Goal: Check status: Check status

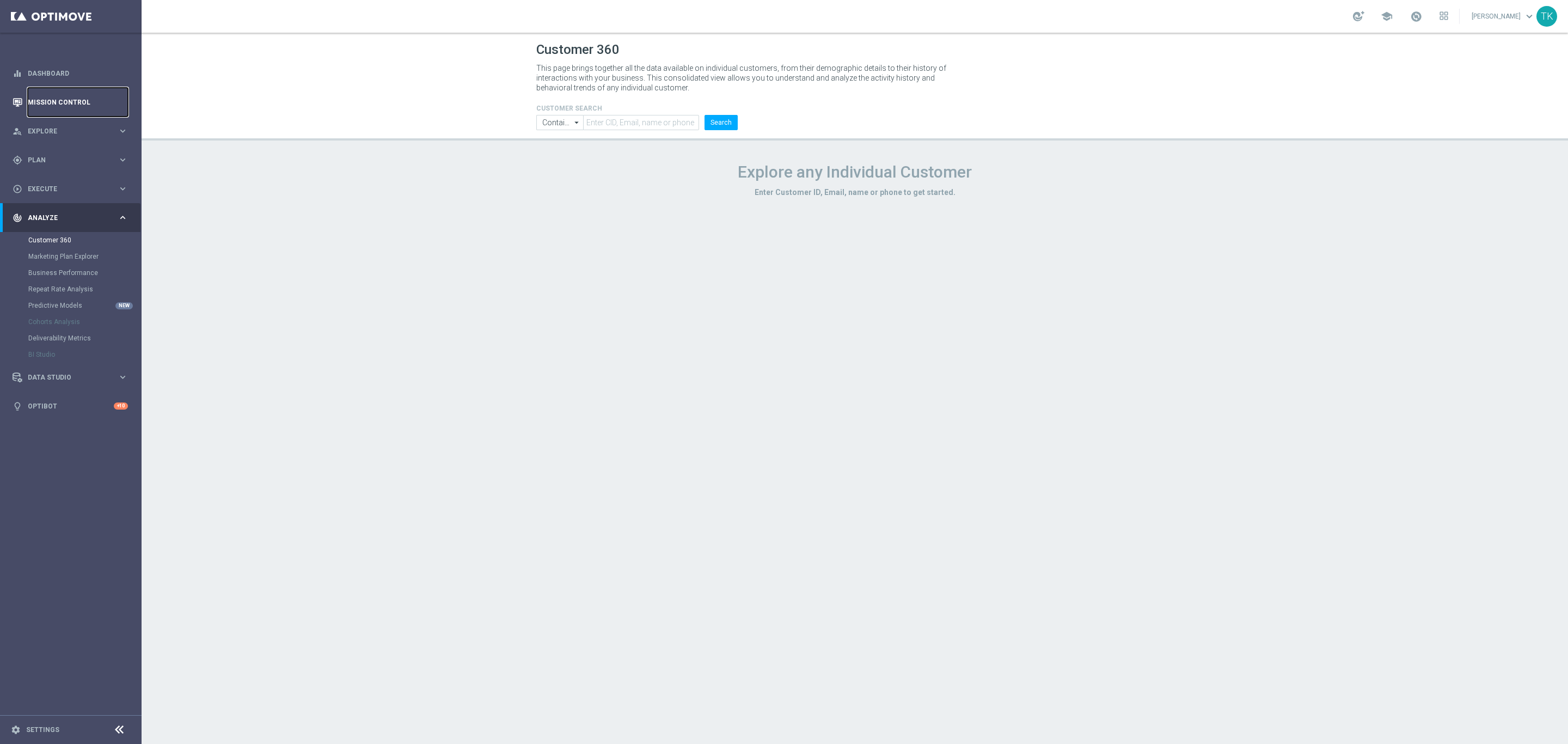
click at [48, 105] on link "Mission Control" at bounding box center [77, 102] width 100 height 29
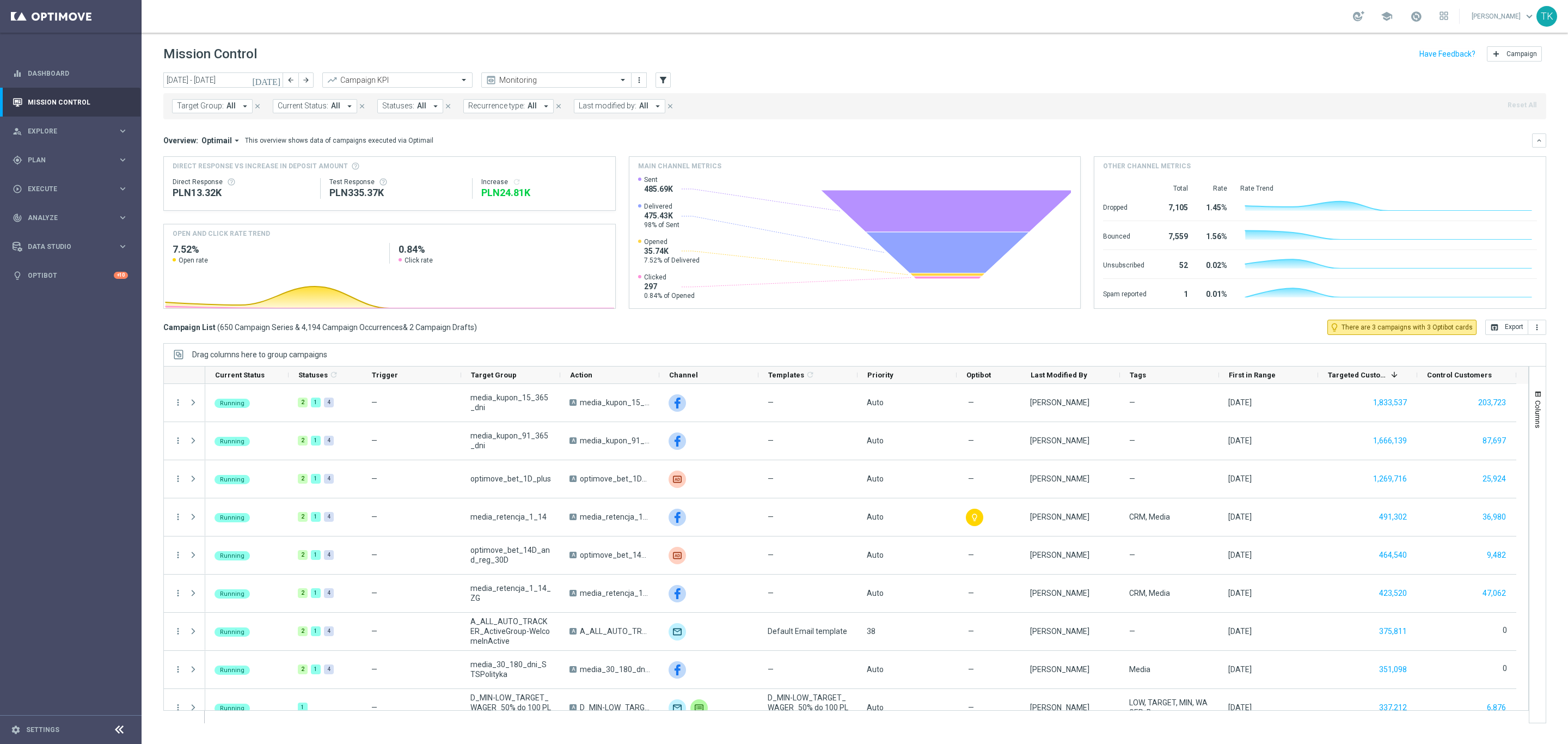
click at [206, 106] on span "Target Group:" at bounding box center [200, 106] width 47 height 9
click at [198, 128] on input "text" at bounding box center [263, 126] width 159 height 9
click at [213, 169] on div "REACQ_ALL_TARGET_BET DO 200PLN_230925" at bounding box center [267, 175] width 179 height 17
type input "REACQ_ALL_TARGET_BET DO 200PLN_230925"
click at [157, 141] on div "[DATE] [DATE] - [DATE] arrow_back arrow_forward Campaign KPI trending_up Monito…" at bounding box center [854, 403] width 1427 height 661
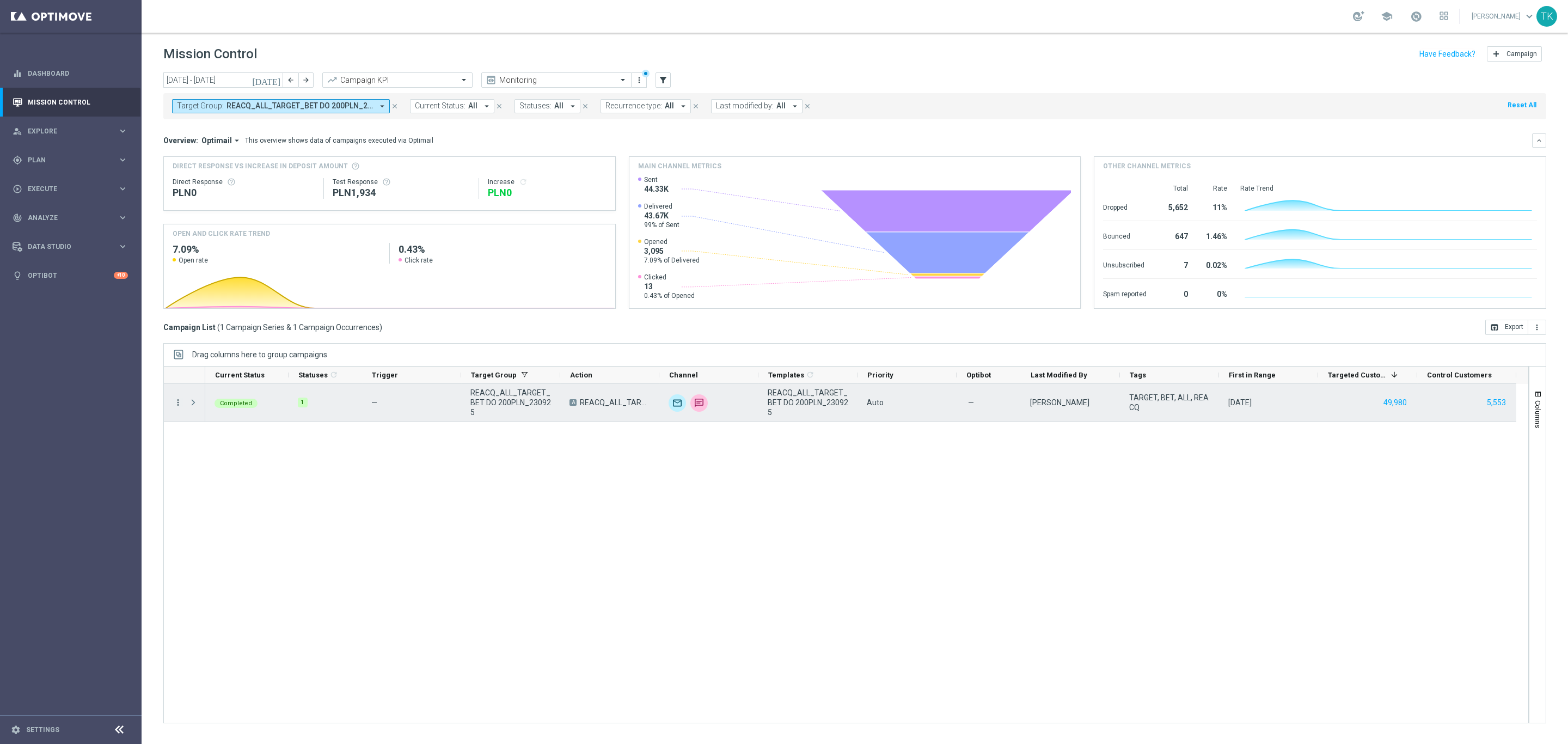
click at [173, 403] on icon "more_vert" at bounding box center [178, 402] width 10 height 10
click at [220, 421] on span "Campaign Metrics" at bounding box center [228, 425] width 57 height 7
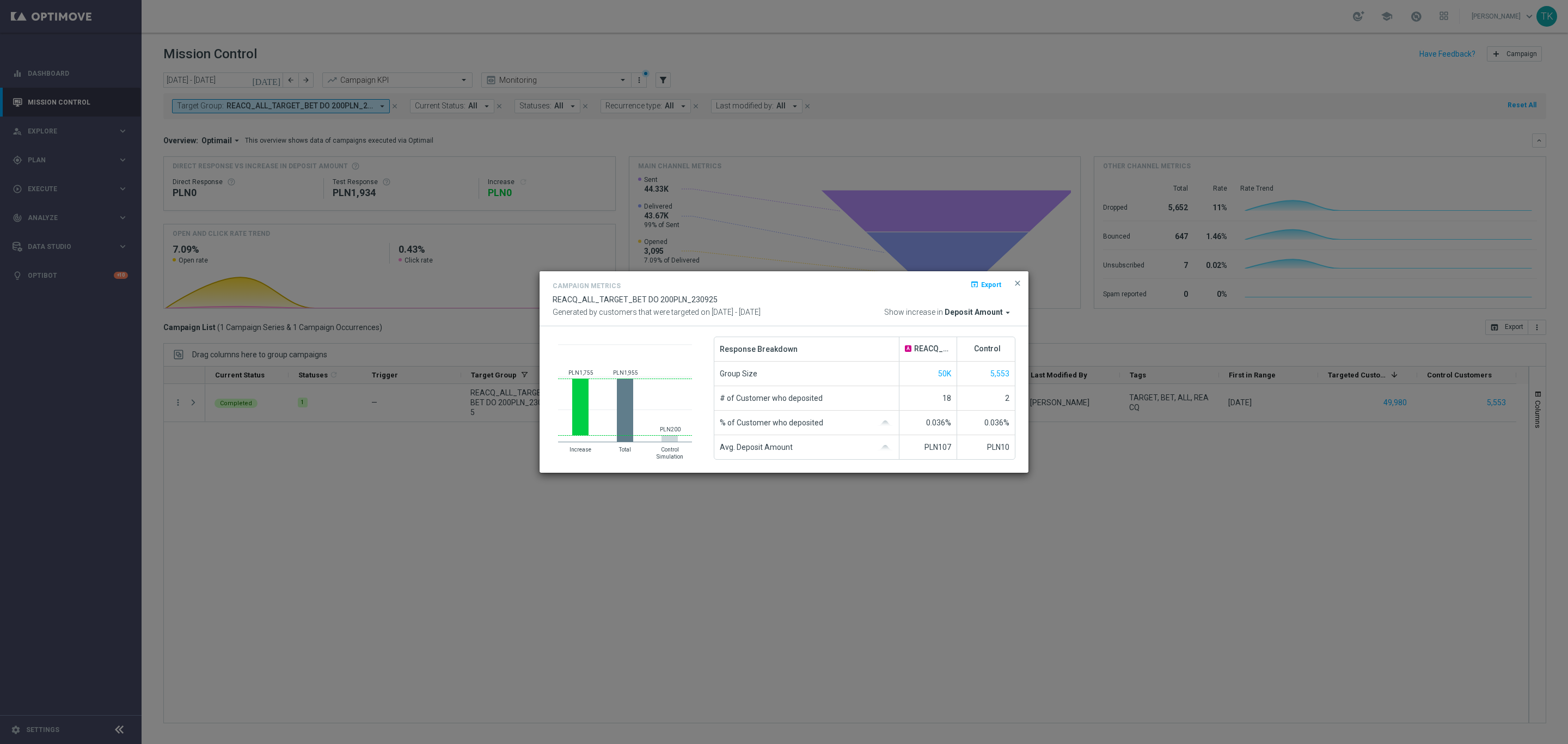
click at [1022, 280] on button "close" at bounding box center [1017, 283] width 11 height 13
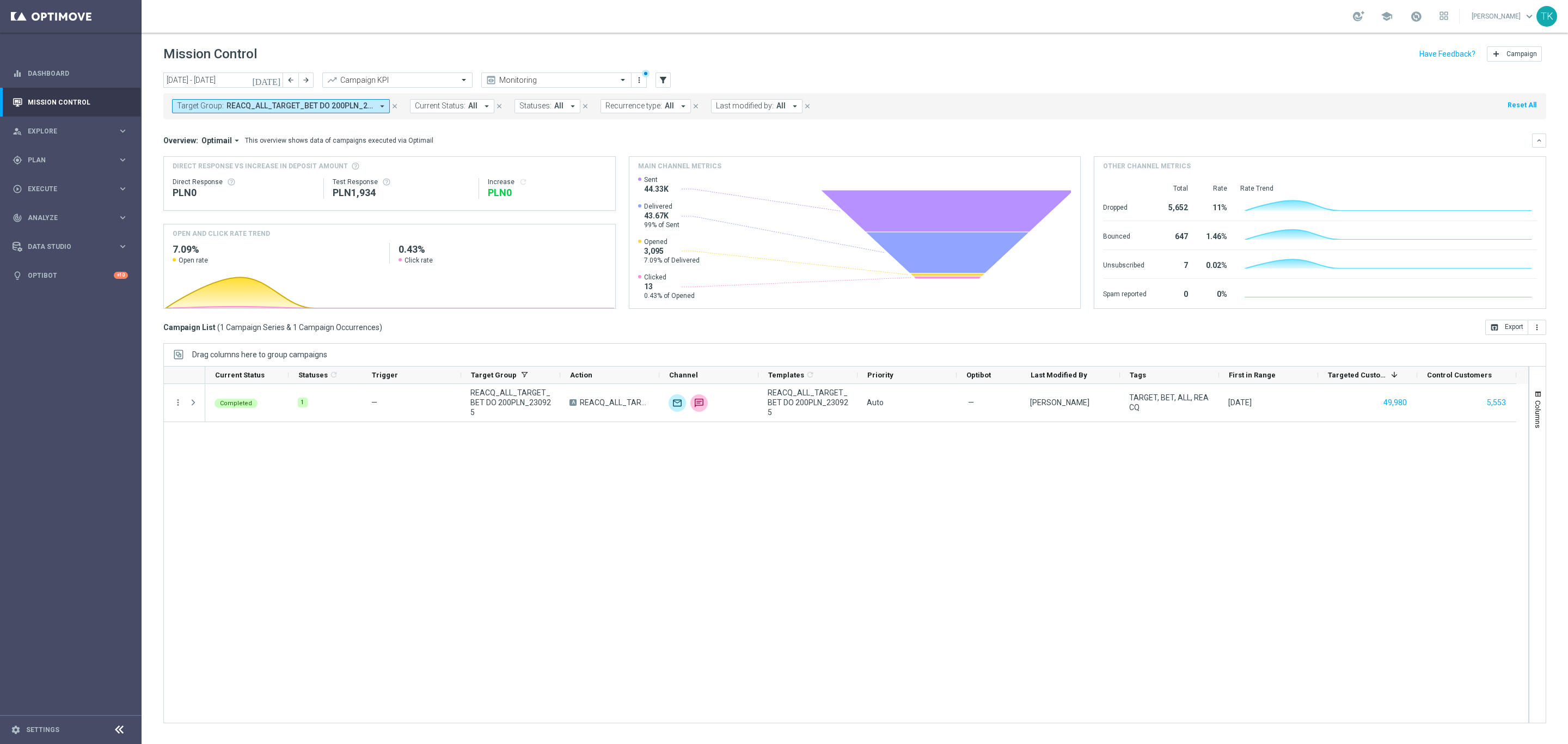
click at [321, 97] on div "Target Group: REACQ_ALL_TARGET_BET DO 200PLN_230925 arrow_drop_down close Curre…" at bounding box center [855, 106] width 1383 height 26
click at [322, 108] on span "REACQ_ALL_TARGET_BET DO 200PLN_230925" at bounding box center [299, 106] width 147 height 9
click at [0, 0] on div "Clear" at bounding box center [0, 0] width 0 height 0
click at [234, 128] on input "text" at bounding box center [263, 126] width 159 height 9
paste input "E_ALL_TARGET_BET_1DEPO DO 200PLN_230925"
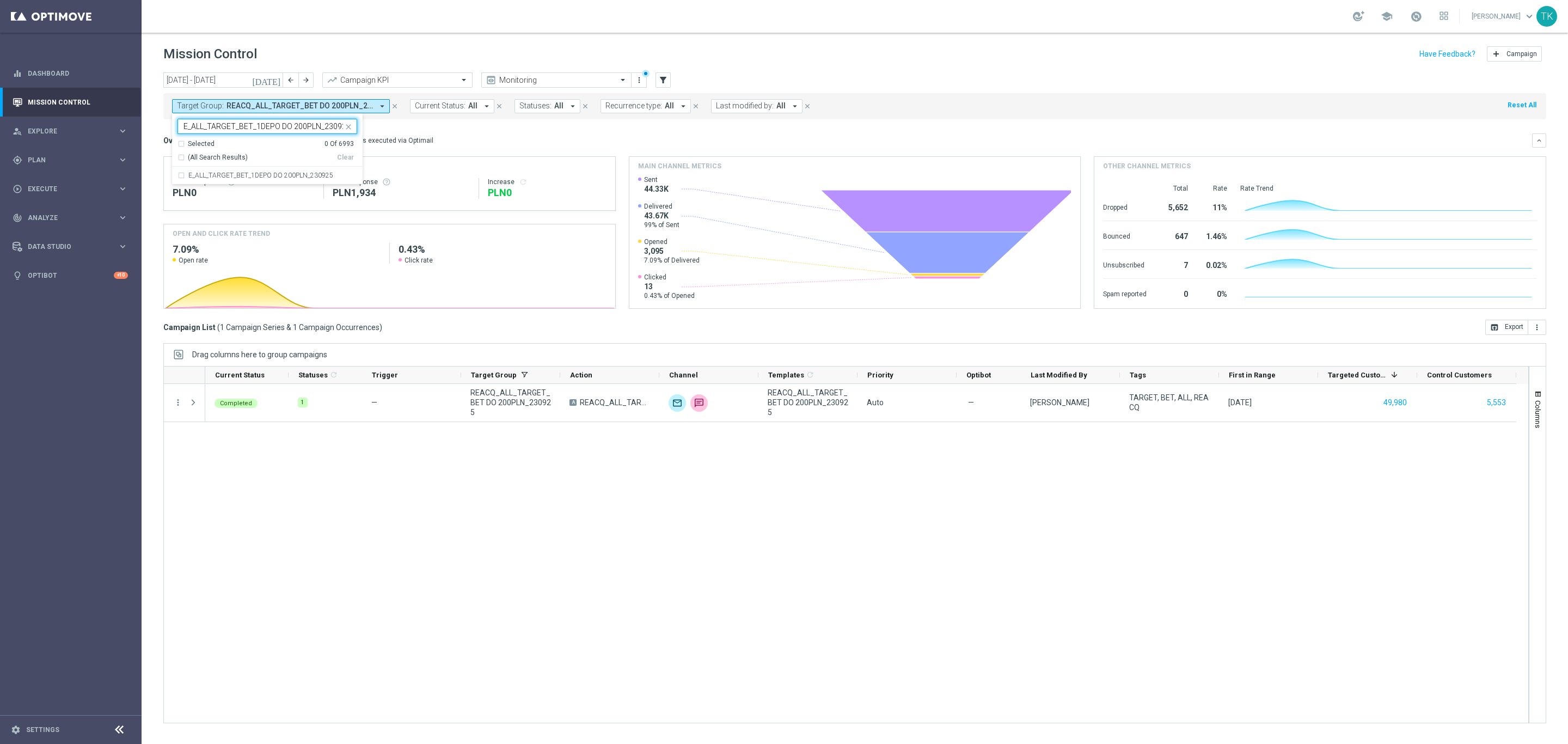
scroll to position [0, 5]
click at [244, 170] on div "E_ALL_TARGET_BET_1DEPO DO 200PLN_230925" at bounding box center [267, 175] width 179 height 17
type input "E_ALL_TARGET_BET_1DEPO DO 200PLN_230925"
click at [159, 137] on div "[DATE] [DATE] - [DATE] arrow_back arrow_forward Campaign KPI trending_up Monito…" at bounding box center [854, 403] width 1427 height 661
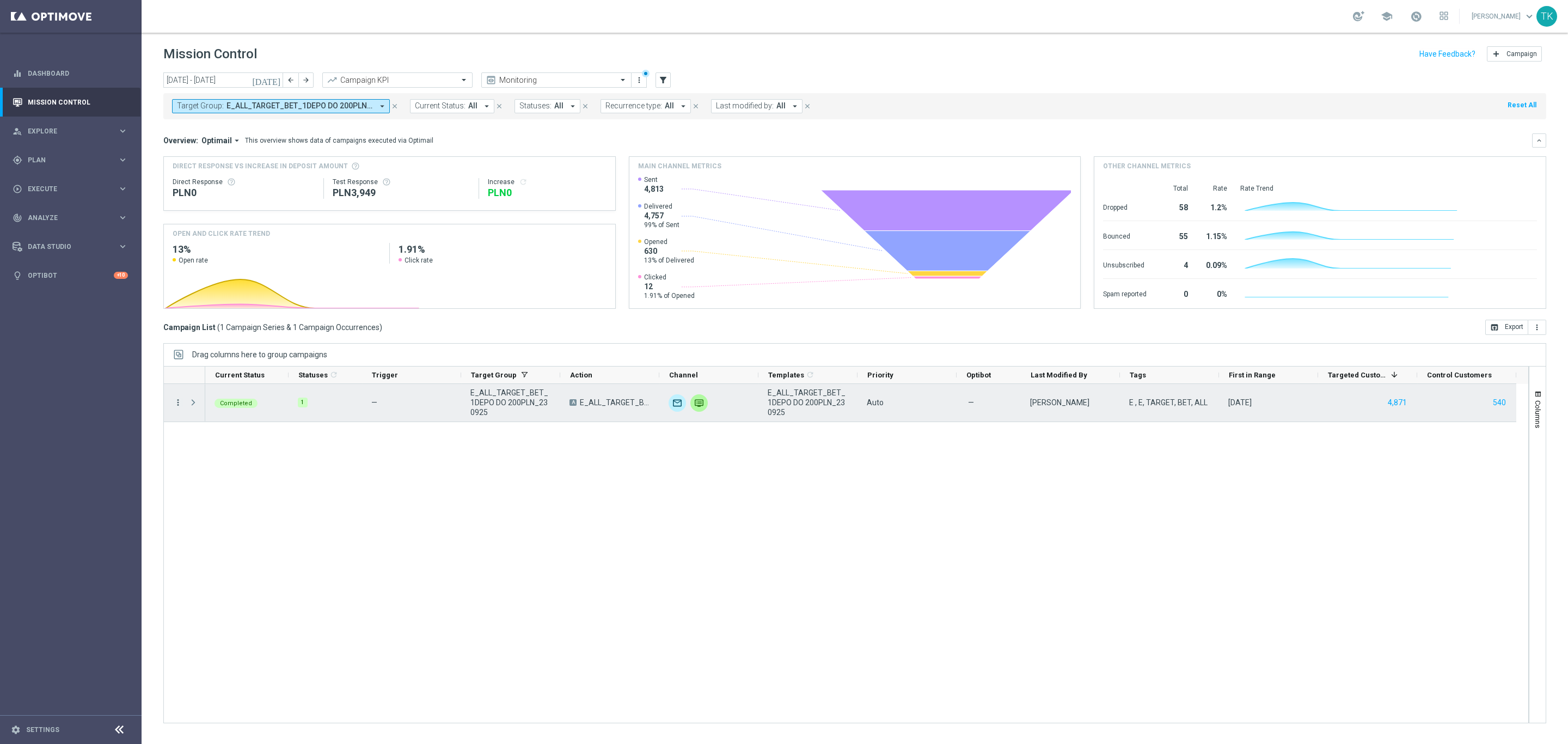
click at [182, 405] on icon "more_vert" at bounding box center [178, 402] width 10 height 10
click at [210, 425] on span "Campaign Metrics" at bounding box center [228, 425] width 57 height 7
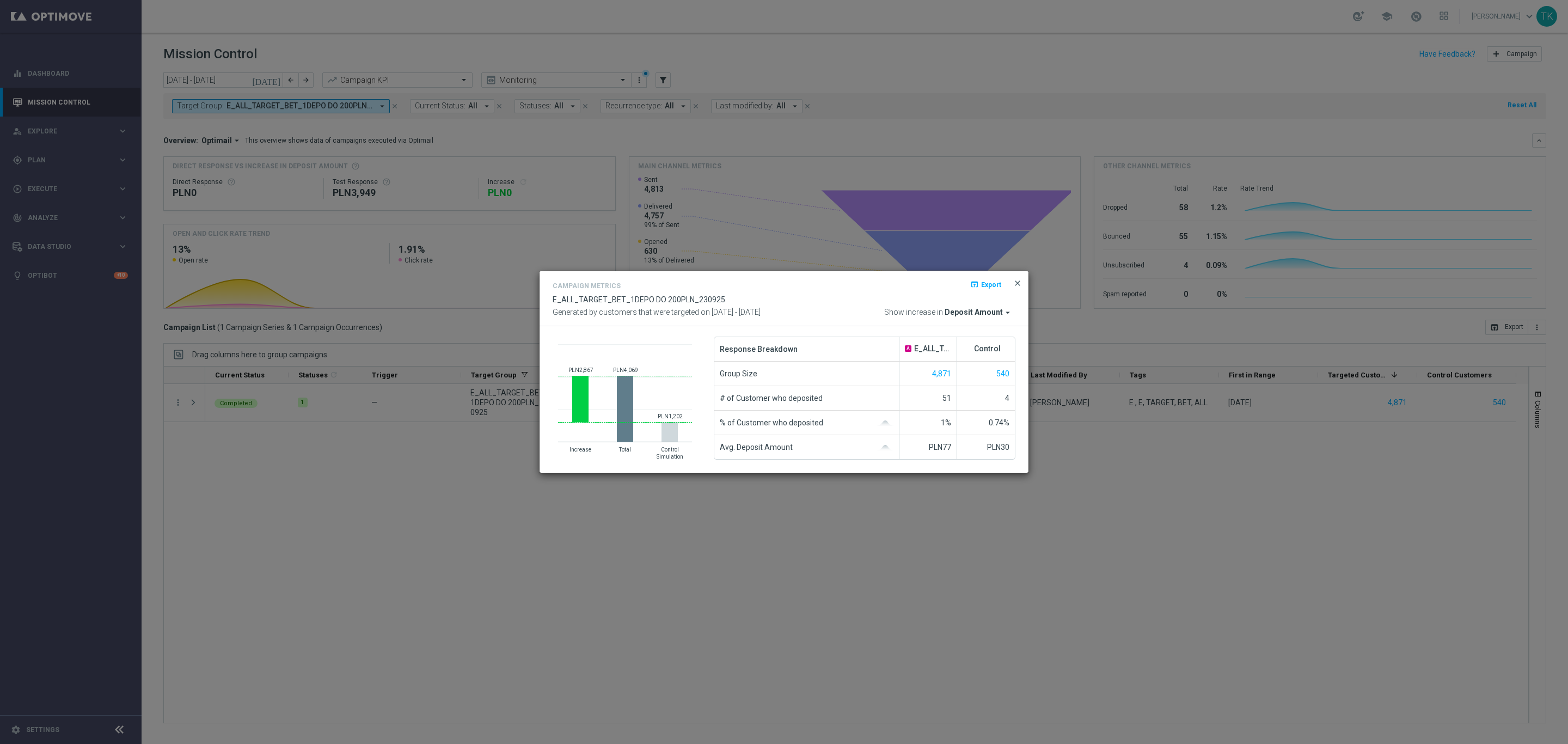
click at [1017, 281] on span "close" at bounding box center [1018, 283] width 9 height 9
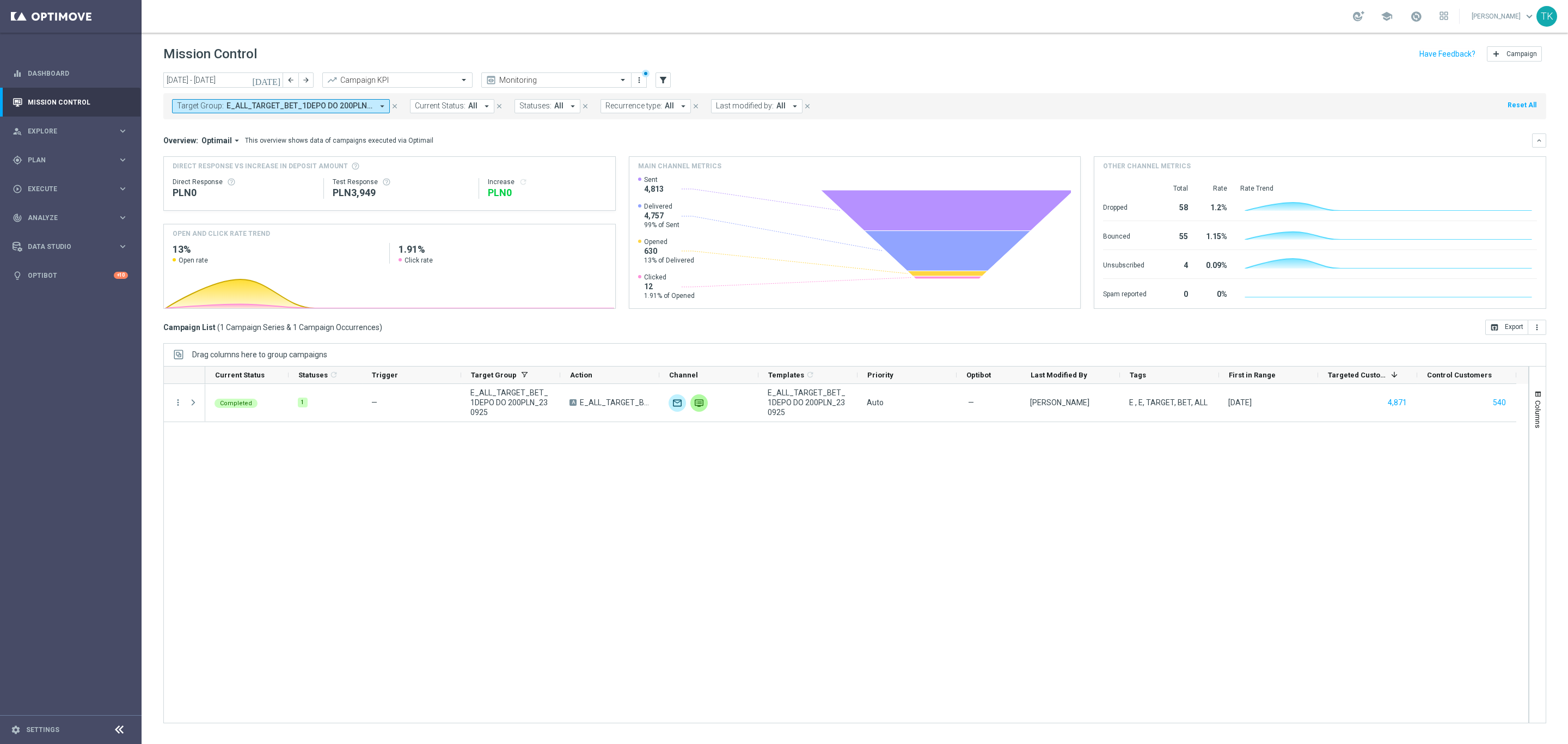
click at [295, 102] on span "E_ALL_TARGET_BET_1DEPO DO 200PLN_230925" at bounding box center [299, 106] width 147 height 9
click at [0, 0] on div "Clear" at bounding box center [0, 0] width 0 height 0
click at [209, 123] on input "text" at bounding box center [263, 126] width 159 height 9
paste input "E_ALL_TARGET_BET_2DEPO DO 200PLN_230925"
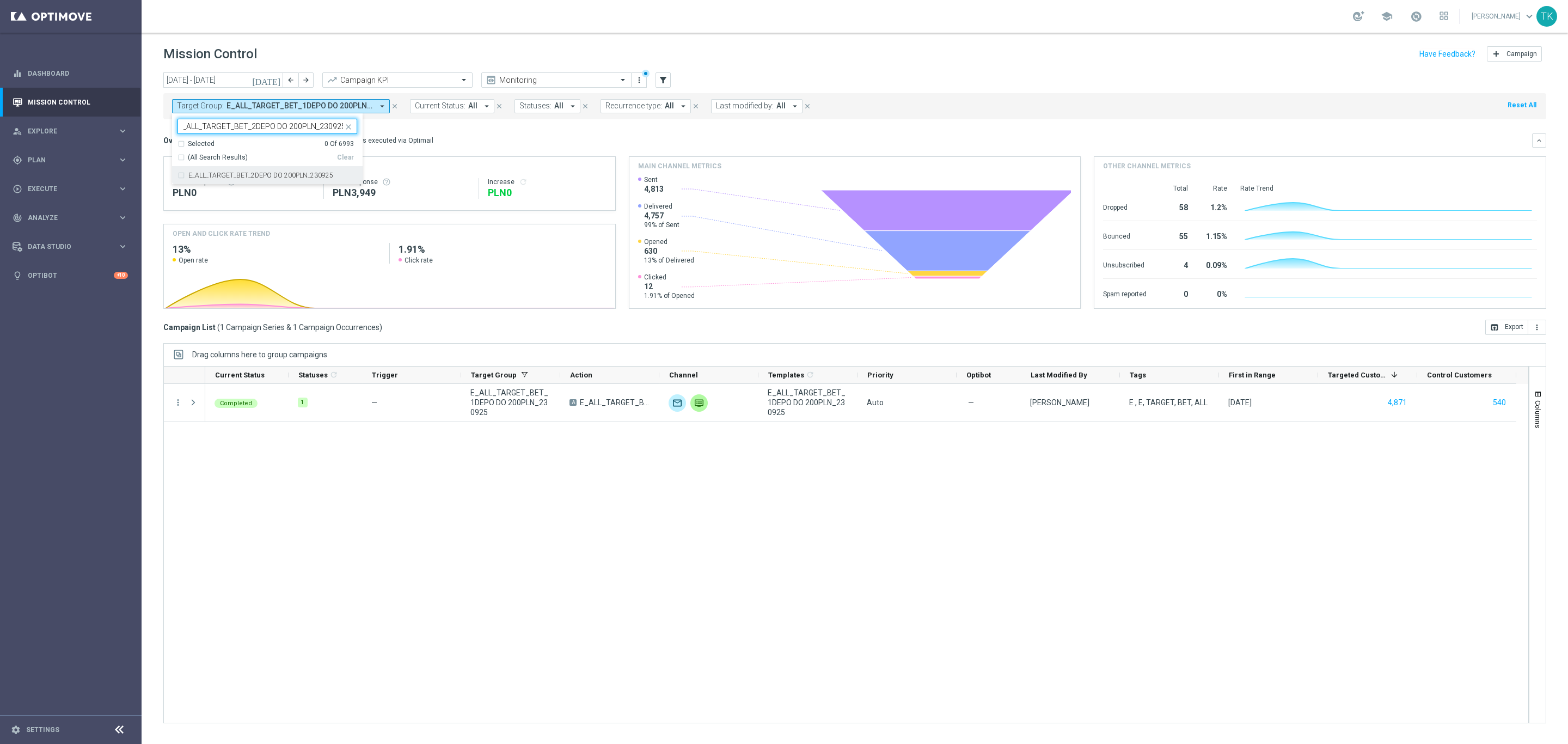
click at [208, 176] on label "E_ALL_TARGET_BET_2DEPO DO 200PLN_230925" at bounding box center [260, 175] width 145 height 7
type input "E_ALL_TARGET_BET_2DEPO DO 200PLN_230925"
click at [147, 131] on div "[DATE] [DATE] - [DATE] arrow_back arrow_forward Campaign KPI trending_up Monito…" at bounding box center [854, 403] width 1427 height 661
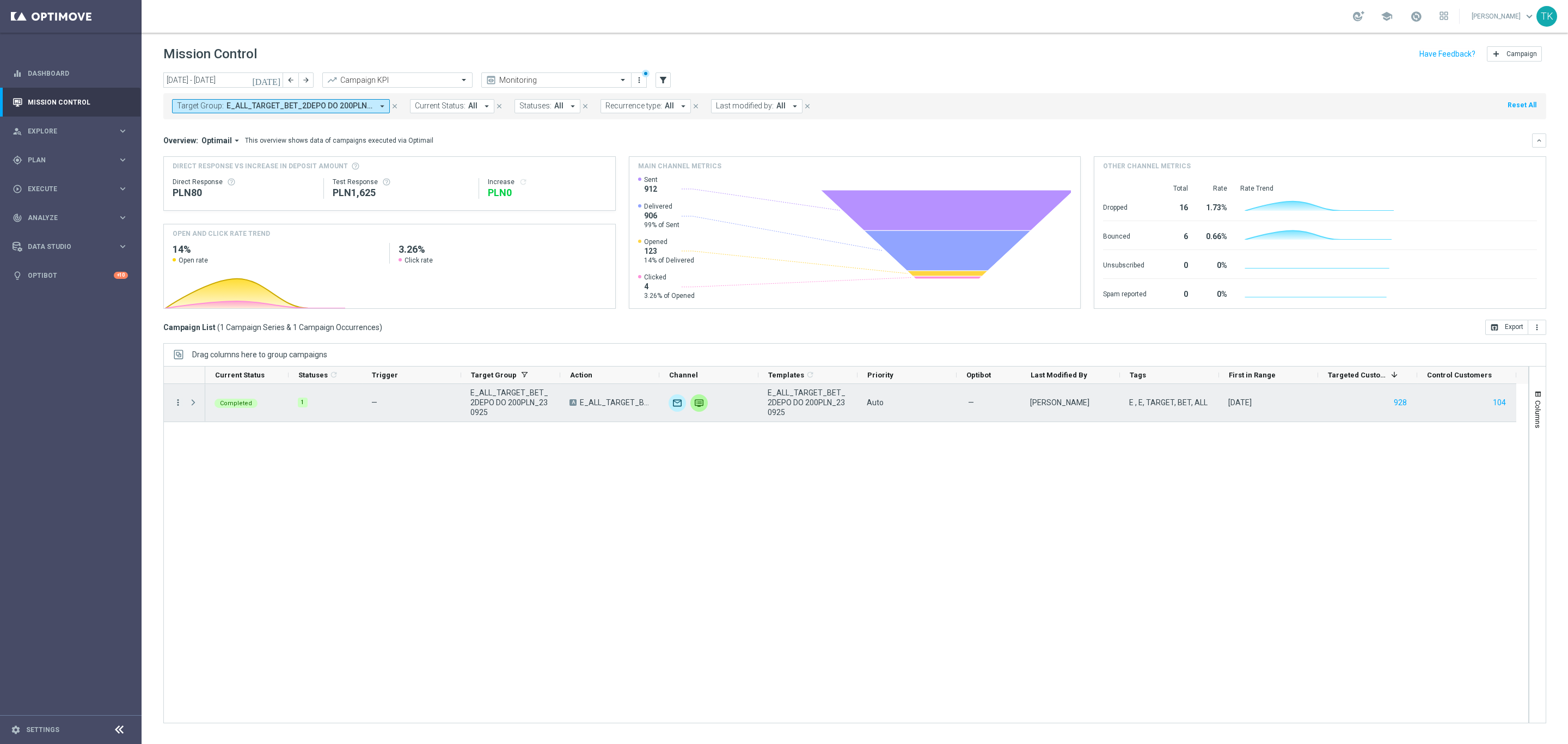
click at [179, 397] on icon "more_vert" at bounding box center [178, 402] width 10 height 10
click at [223, 421] on span "Campaign Metrics" at bounding box center [228, 425] width 57 height 7
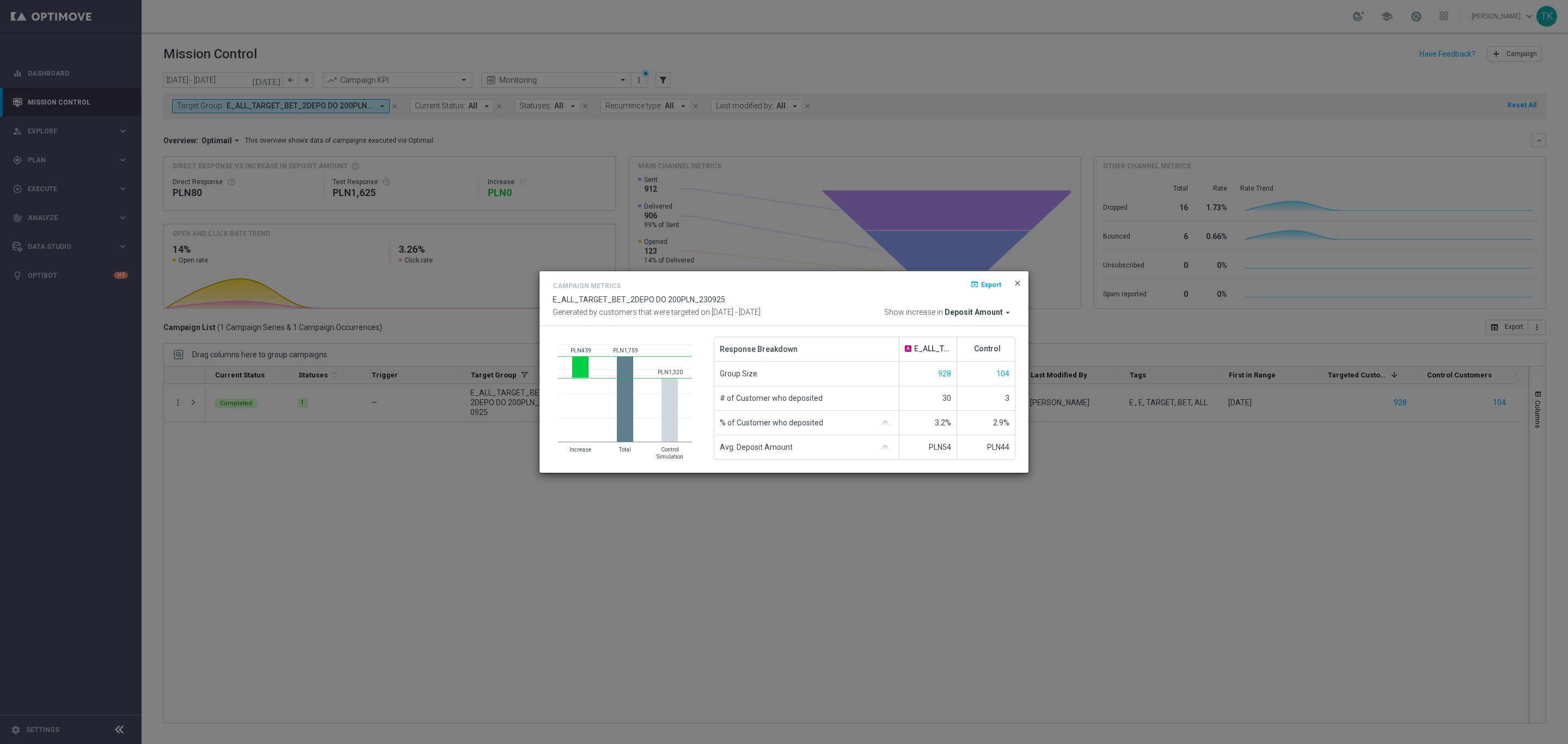
click at [1018, 285] on span "close" at bounding box center [1018, 283] width 9 height 9
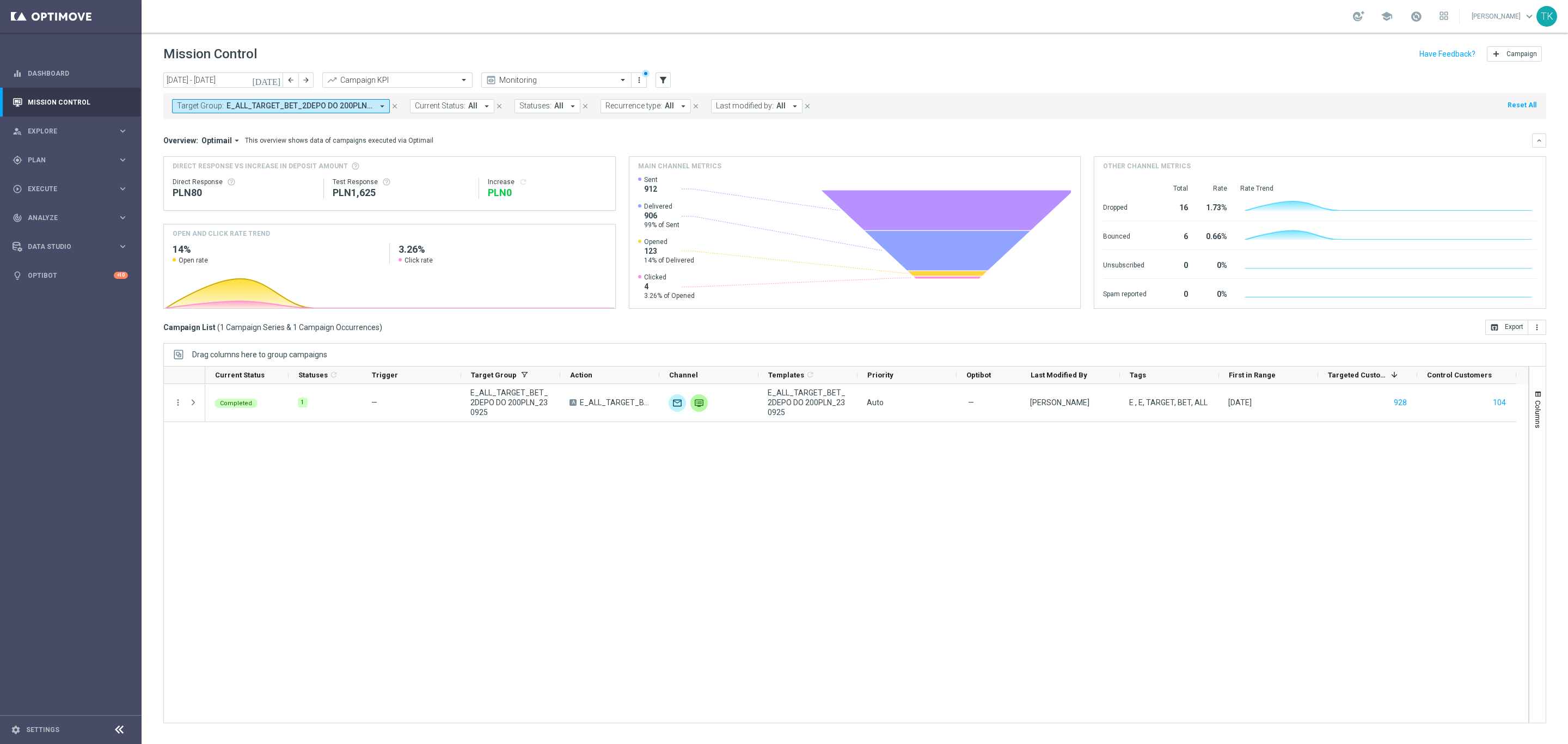
click at [311, 103] on span "E_ALL_TARGET_BET_2DEPO DO 200PLN_230925" at bounding box center [299, 106] width 147 height 9
click at [0, 0] on div "Clear" at bounding box center [0, 0] width 0 height 0
click at [228, 121] on div at bounding box center [260, 126] width 165 height 13
paste input "E_ALL_TARGET_BET_3DEPO DO 200PLN_230925"
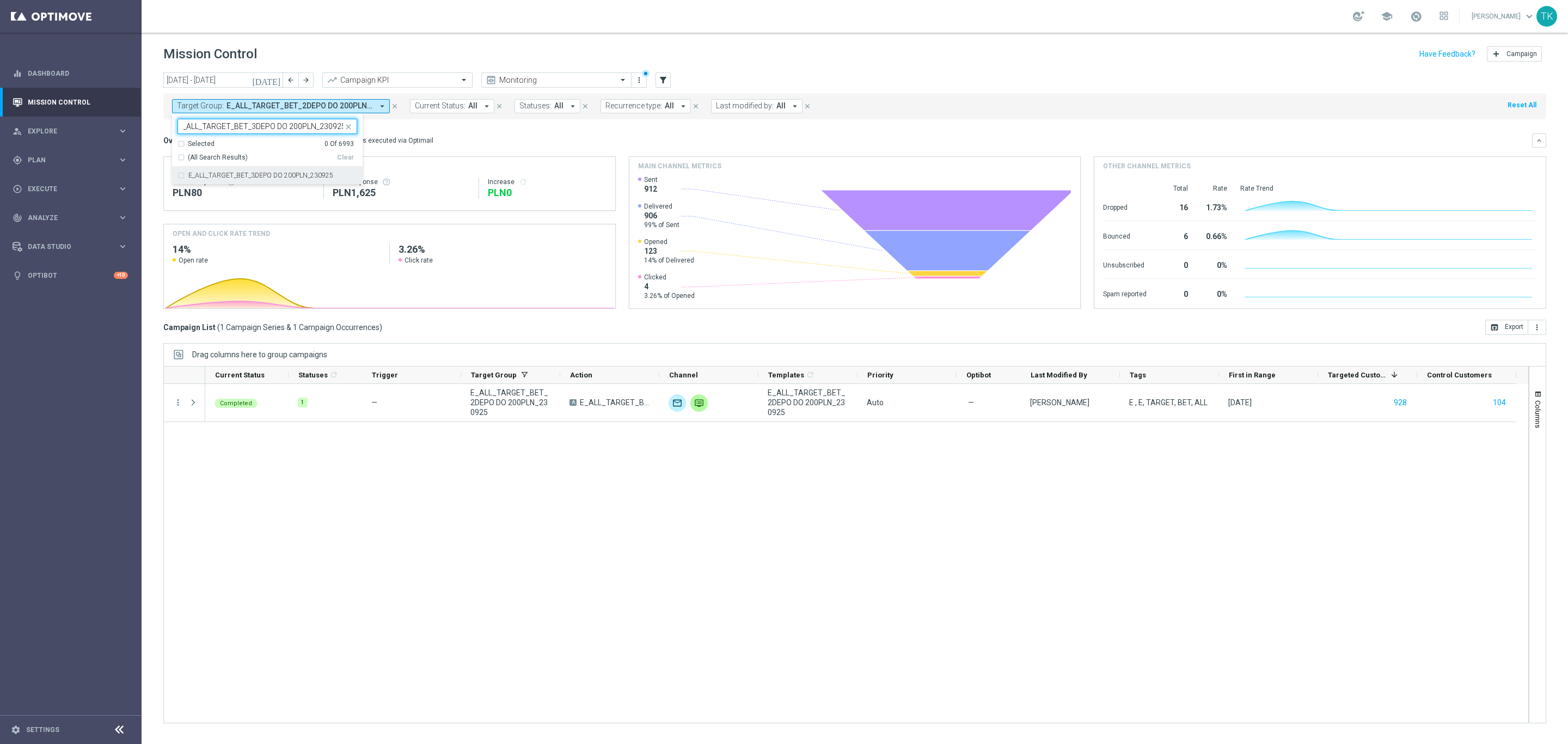
click at [211, 176] on label "E_ALL_TARGET_BET_3DEPO DO 200PLN_230925" at bounding box center [260, 175] width 145 height 7
type input "E_ALL_TARGET_BET_3DEPO DO 200PLN_230925"
click at [147, 155] on div "[DATE] [DATE] - [DATE] arrow_back arrow_forward Campaign KPI trending_up Monito…" at bounding box center [854, 403] width 1427 height 661
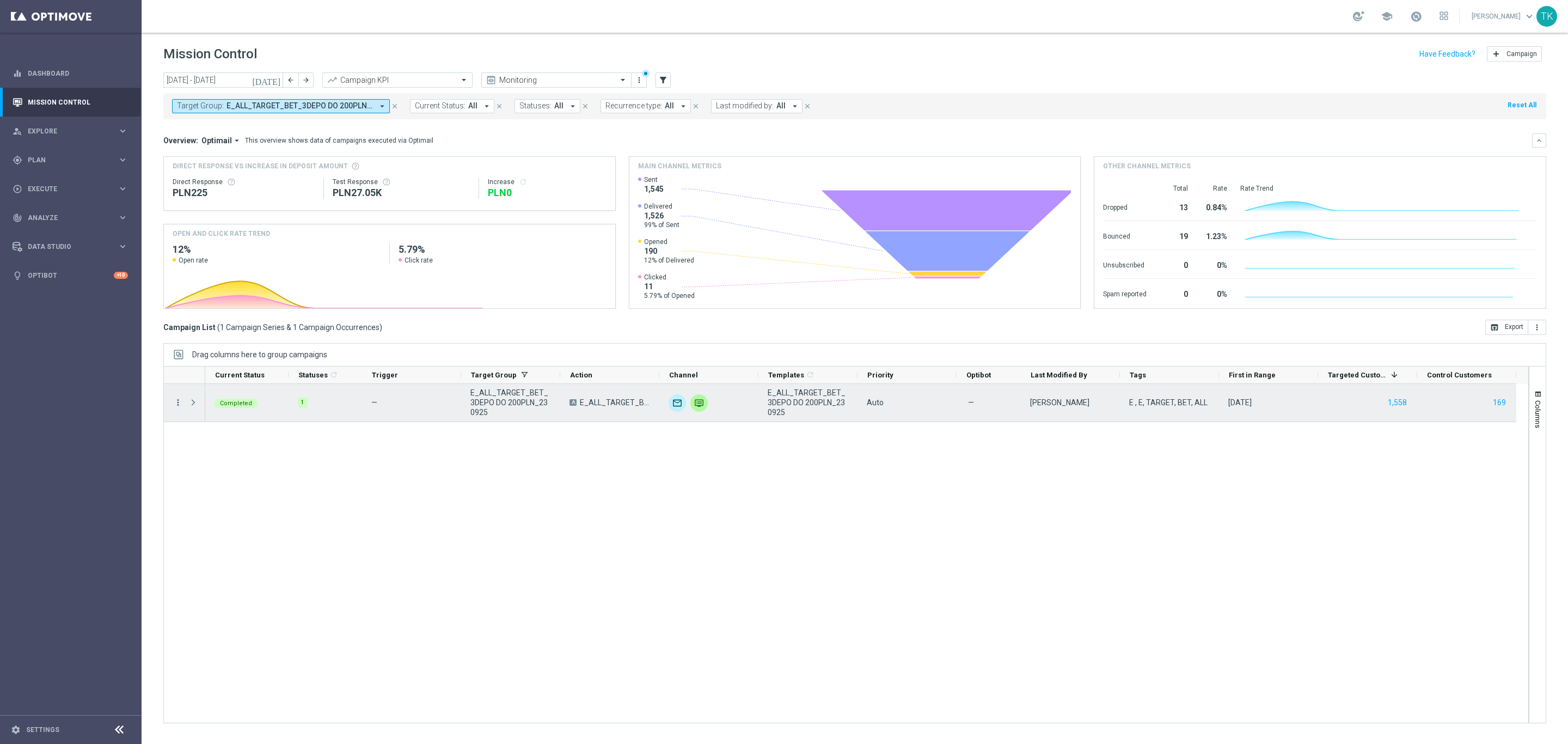
click at [179, 402] on icon "more_vert" at bounding box center [178, 402] width 10 height 10
click at [198, 423] on div "show_chart" at bounding box center [192, 426] width 16 height 7
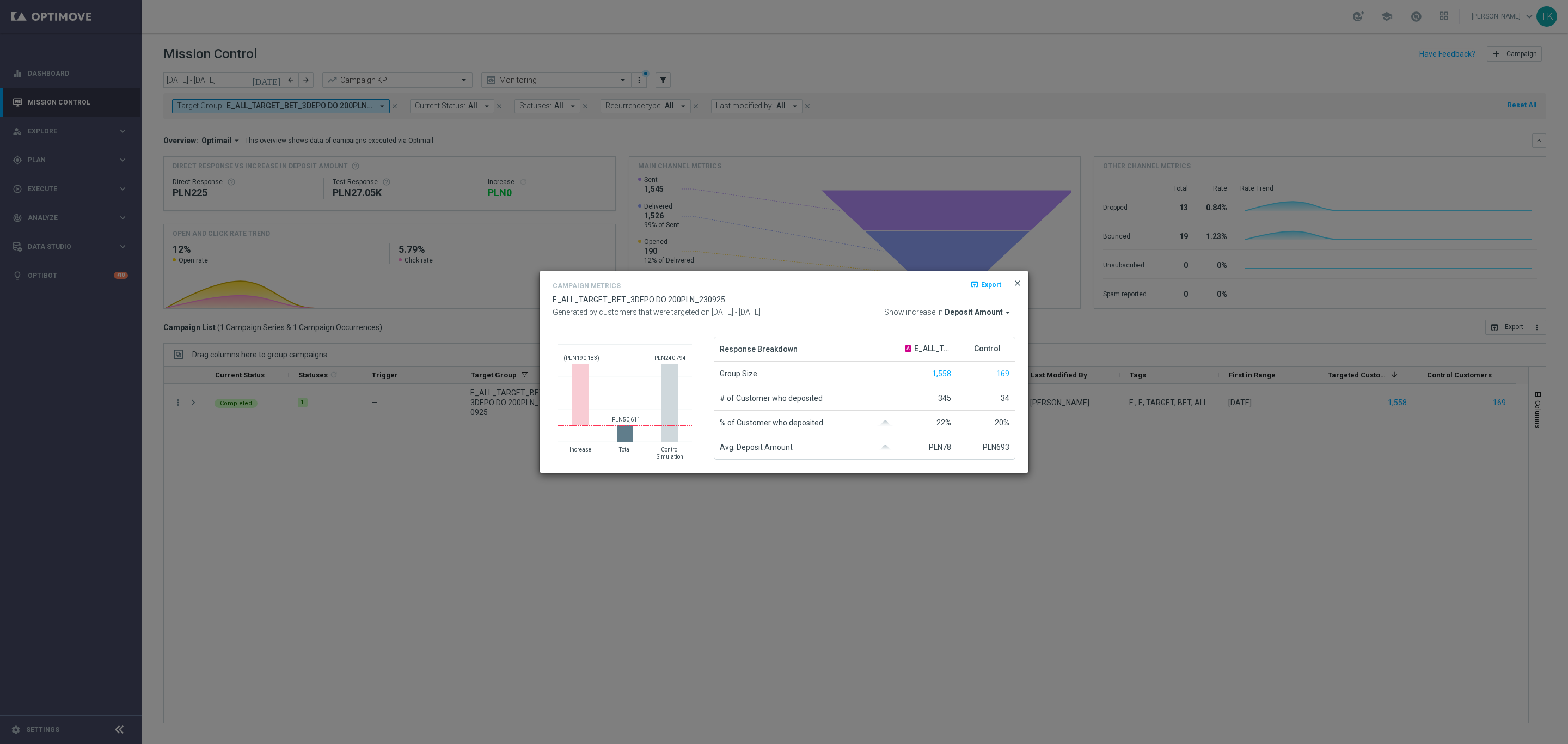
click at [1018, 281] on span "close" at bounding box center [1018, 283] width 9 height 9
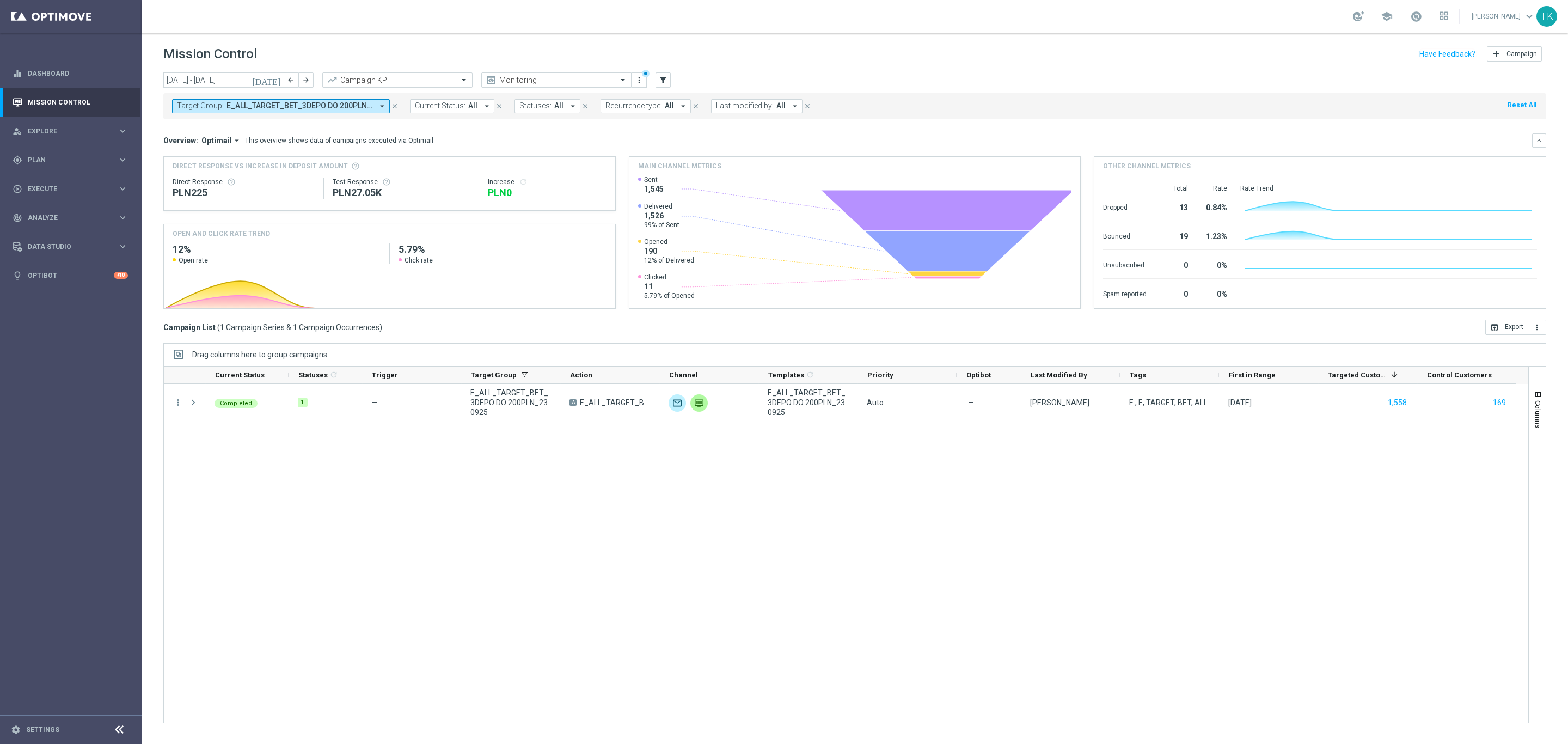
click at [313, 109] on span "E_ALL_TARGET_BET_3DEPO DO 200PLN_230925" at bounding box center [299, 106] width 147 height 9
click at [0, 0] on div "Clear" at bounding box center [0, 0] width 0 height 0
click at [208, 124] on input "text" at bounding box center [263, 126] width 159 height 9
paste input "E_ALL_TARGET_OFFER_3DEPO_PN_230925"
click at [212, 172] on label "E_ALL_TARGET_OFFER_3DEPO_PN_230925" at bounding box center [252, 175] width 129 height 7
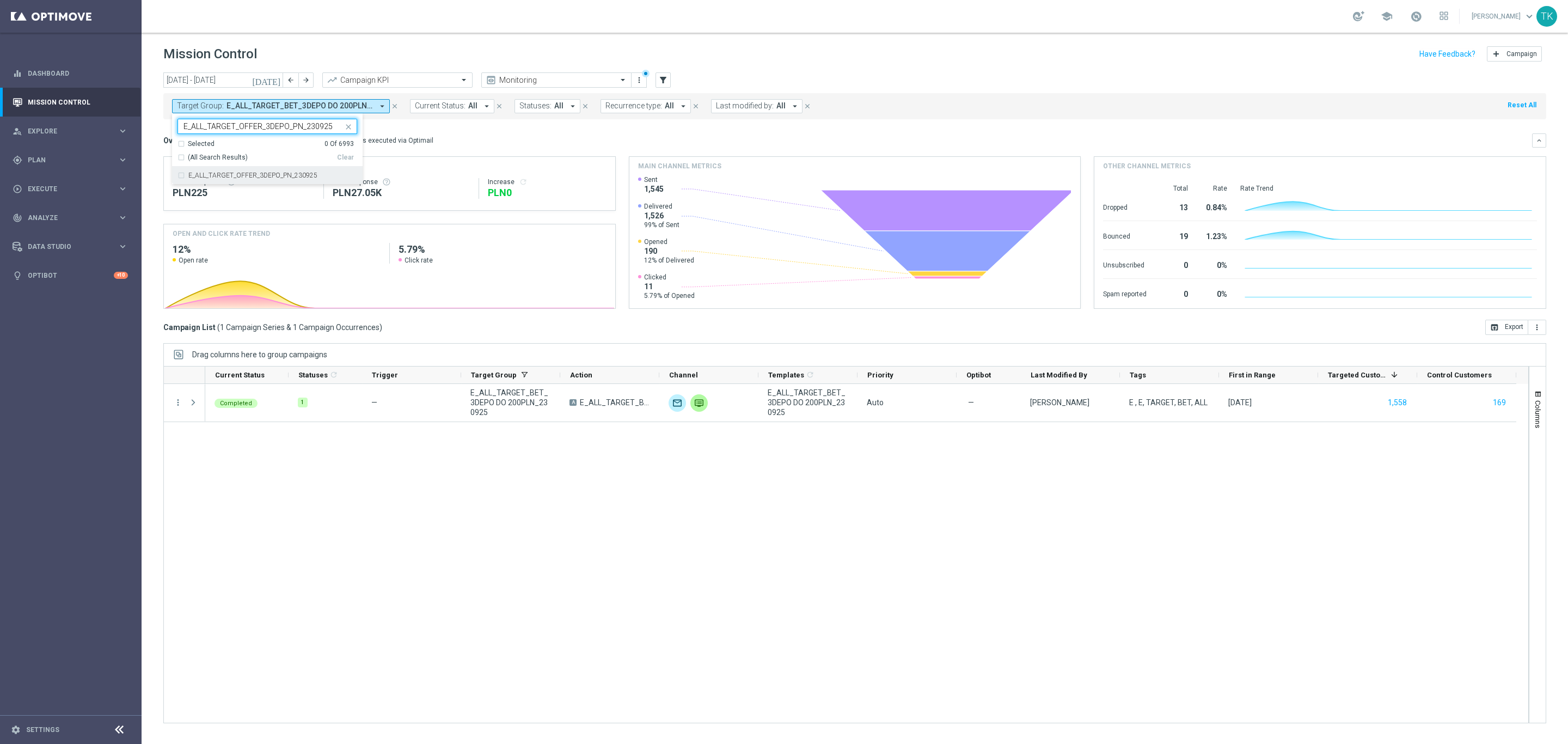
type input "E_ALL_TARGET_OFFER_3DEPO_PN_230925"
click at [152, 123] on div "[DATE] [DATE] - [DATE] arrow_back arrow_forward Campaign KPI trending_up Monito…" at bounding box center [854, 403] width 1427 height 661
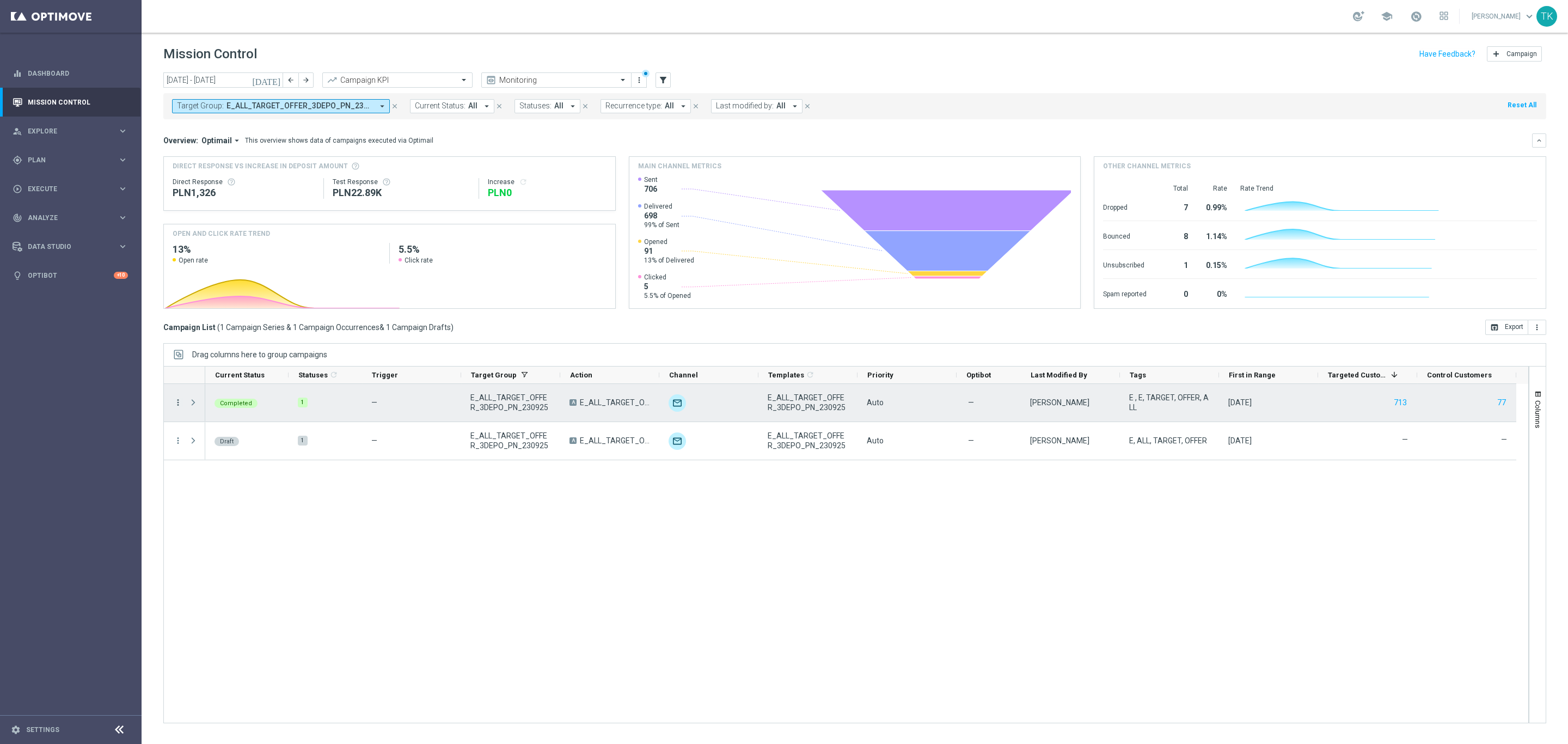
click at [178, 403] on icon "more_vert" at bounding box center [178, 402] width 10 height 10
click at [218, 423] on span "Campaign Metrics" at bounding box center [228, 425] width 57 height 7
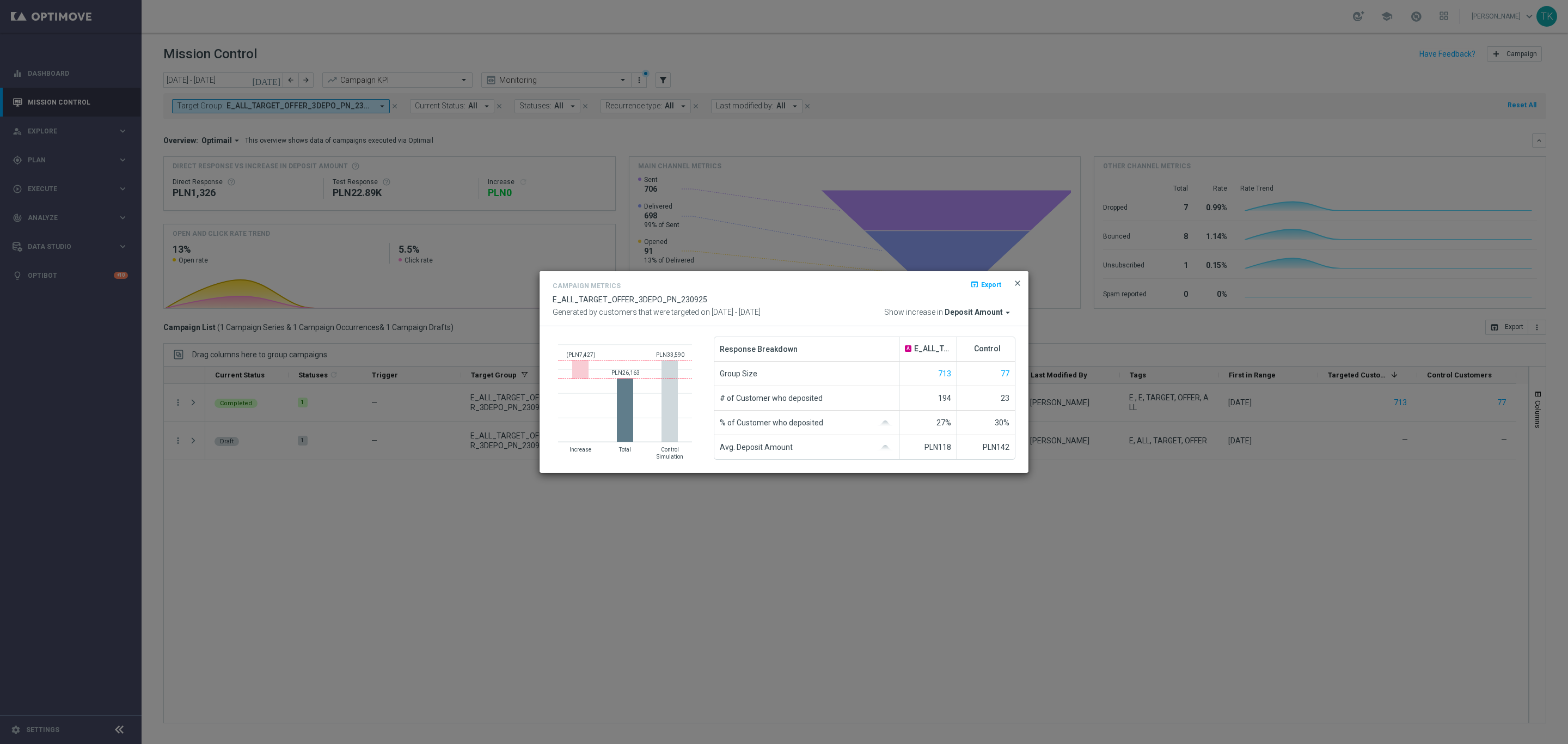
click at [1020, 279] on span "close" at bounding box center [1018, 283] width 9 height 9
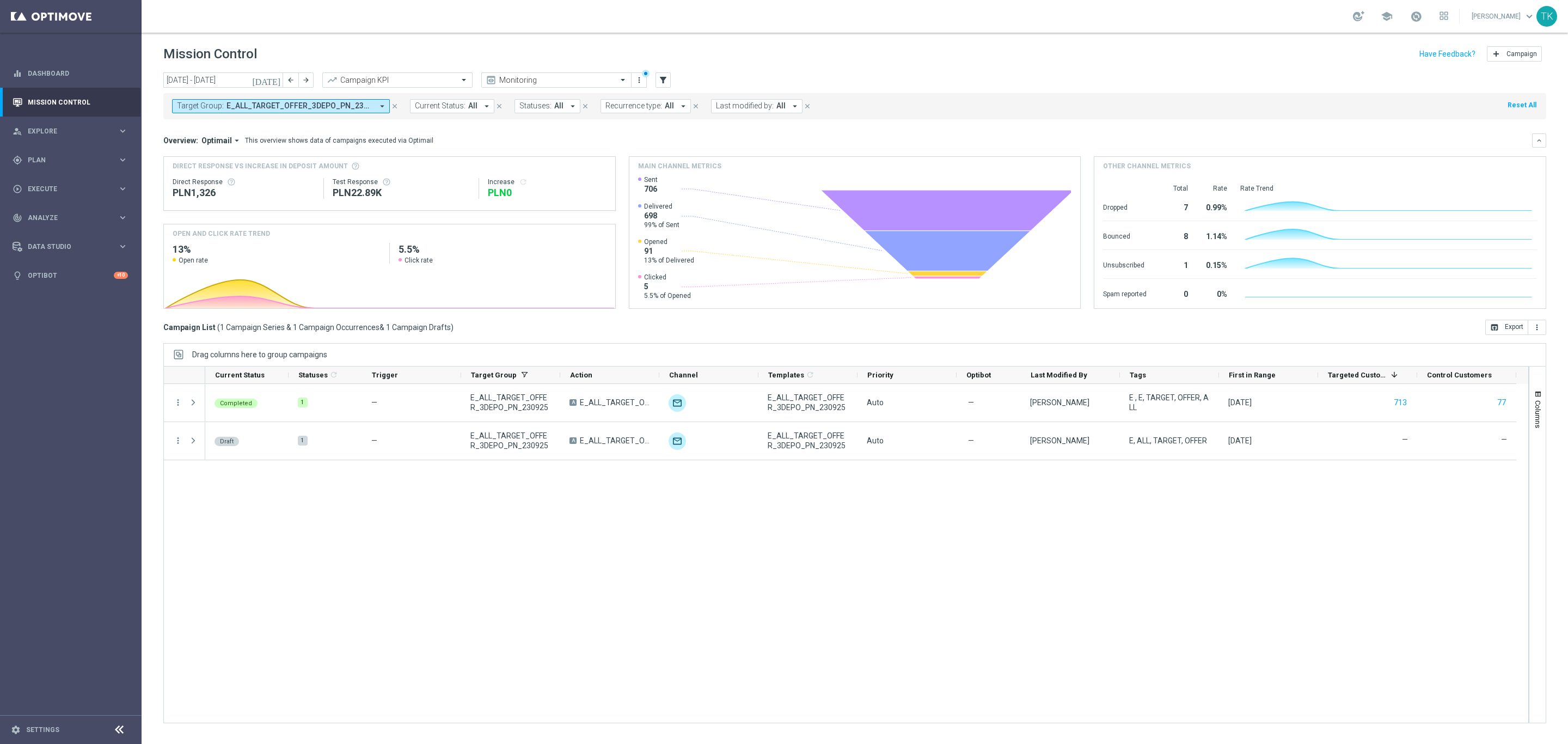
click at [284, 106] on span "E_ALL_TARGET_OFFER_3DEPO_PN_230925" at bounding box center [299, 106] width 147 height 9
click at [0, 0] on div "Clear" at bounding box center [0, 0] width 0 height 0
click at [198, 128] on input "text" at bounding box center [263, 126] width 159 height 9
paste input "E_ALL_TARGET_OFFER_1-2DEPO_WO_PN_230925"
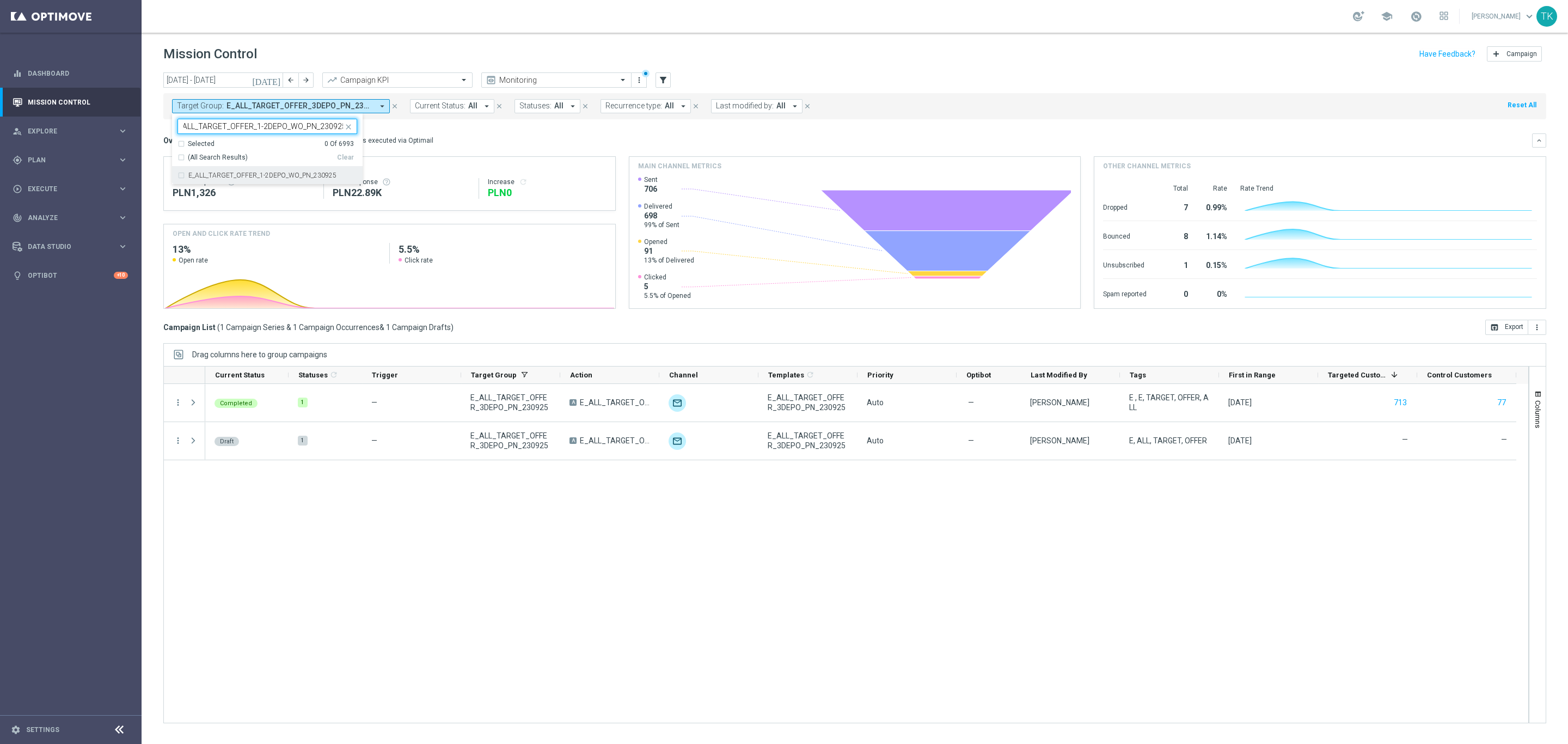
click at [208, 177] on label "E_ALL_TARGET_OFFER_1-2DEPO_WO_PN_230925" at bounding box center [262, 175] width 148 height 7
type input "E_ALL_TARGET_OFFER_1-2DEPO_WO_PN_230925"
click at [154, 141] on div "[DATE] [DATE] - [DATE] arrow_back arrow_forward Campaign KPI trending_up Monito…" at bounding box center [854, 403] width 1427 height 661
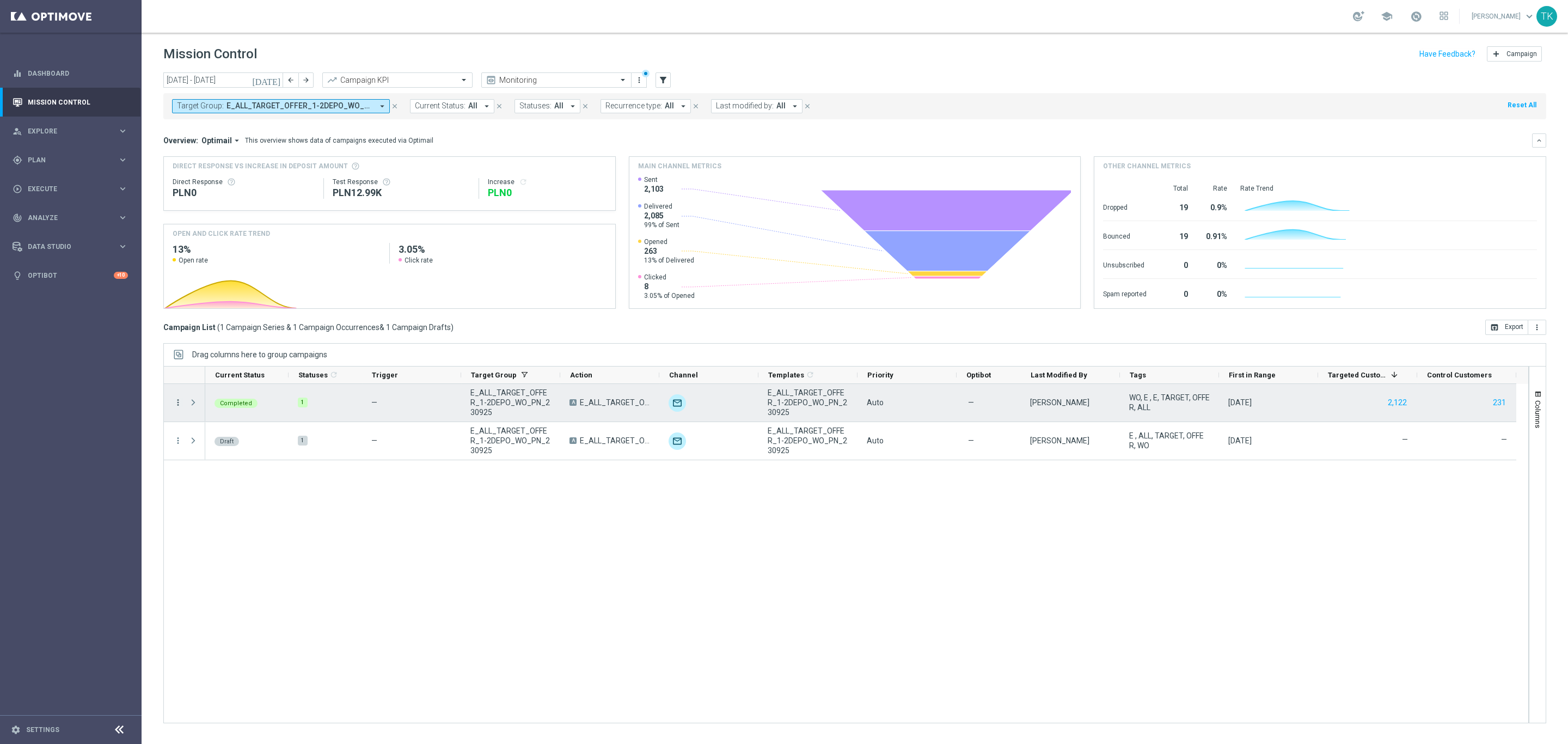
click at [180, 399] on icon "more_vert" at bounding box center [178, 402] width 10 height 10
click at [221, 421] on span "Campaign Metrics" at bounding box center [228, 425] width 57 height 7
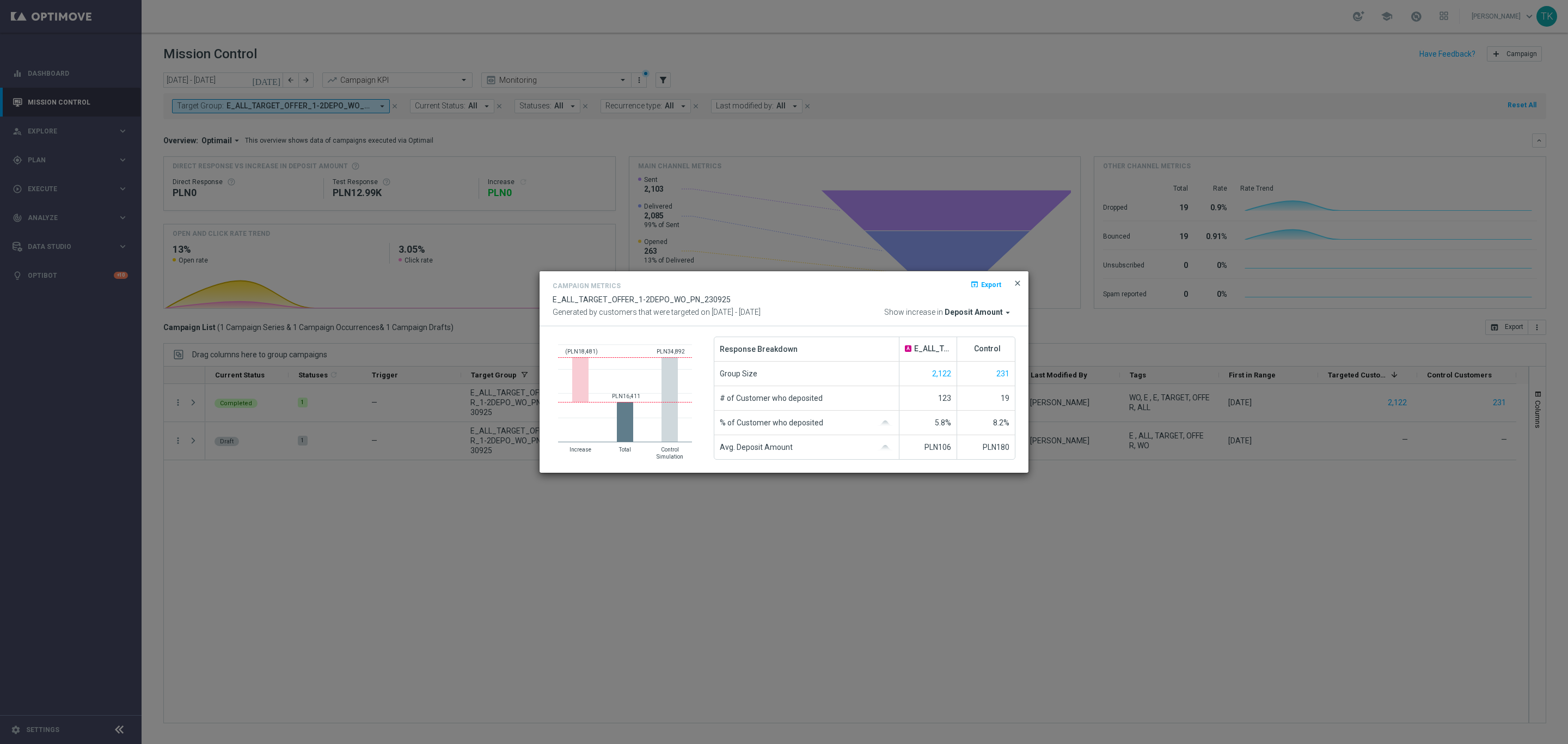
click at [1015, 286] on span "close" at bounding box center [1018, 283] width 9 height 9
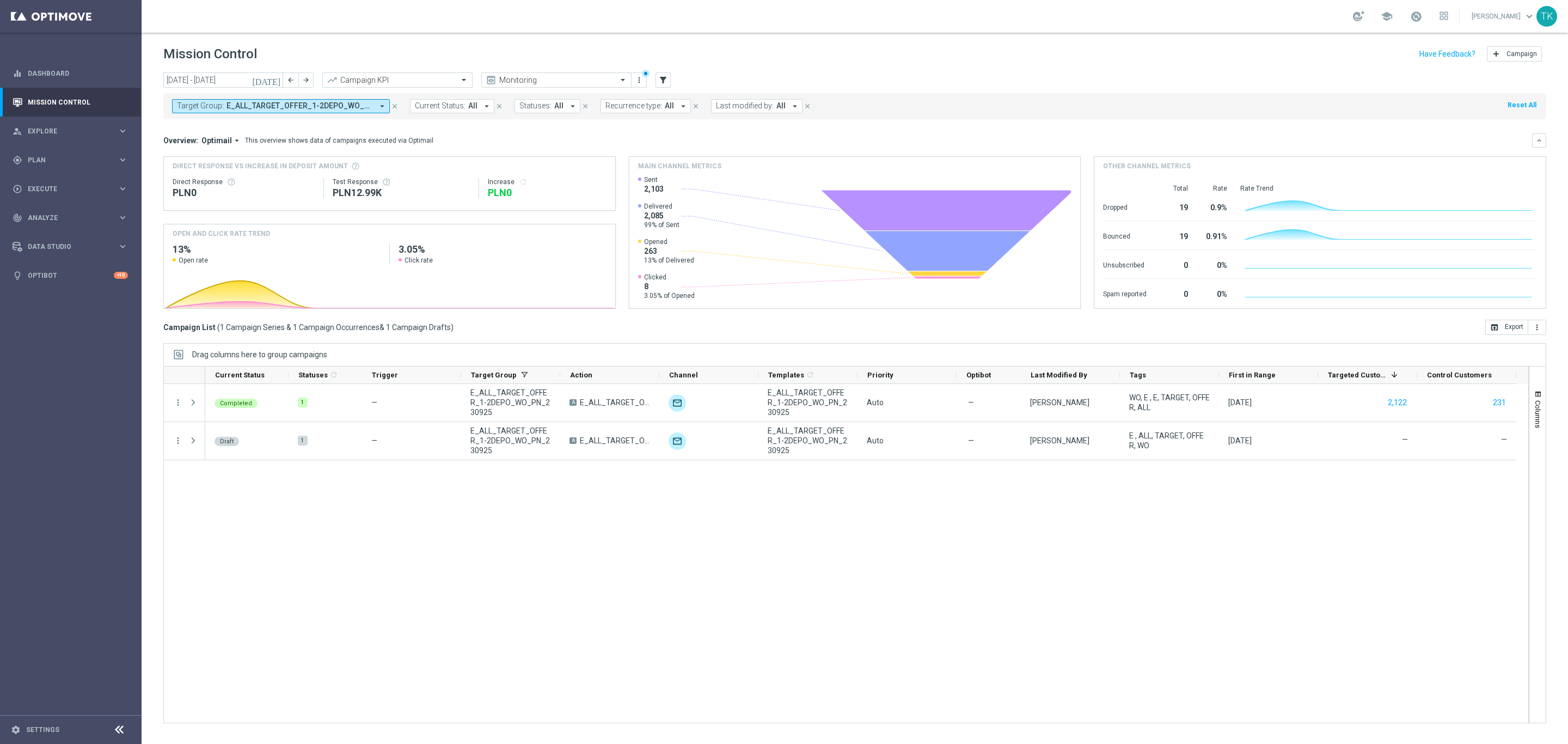
click at [239, 106] on span "E_ALL_TARGET_OFFER_1-2DEPO_WO_PN_230925" at bounding box center [299, 106] width 147 height 9
click at [0, 0] on div "Clear" at bounding box center [0, 0] width 0 height 0
click at [218, 126] on input "text" at bounding box center [263, 126] width 159 height 9
paste input "E_ALL_AUTO_WAGER_GOLD_EVIP_20 do 500 PLN_WEEKLY"
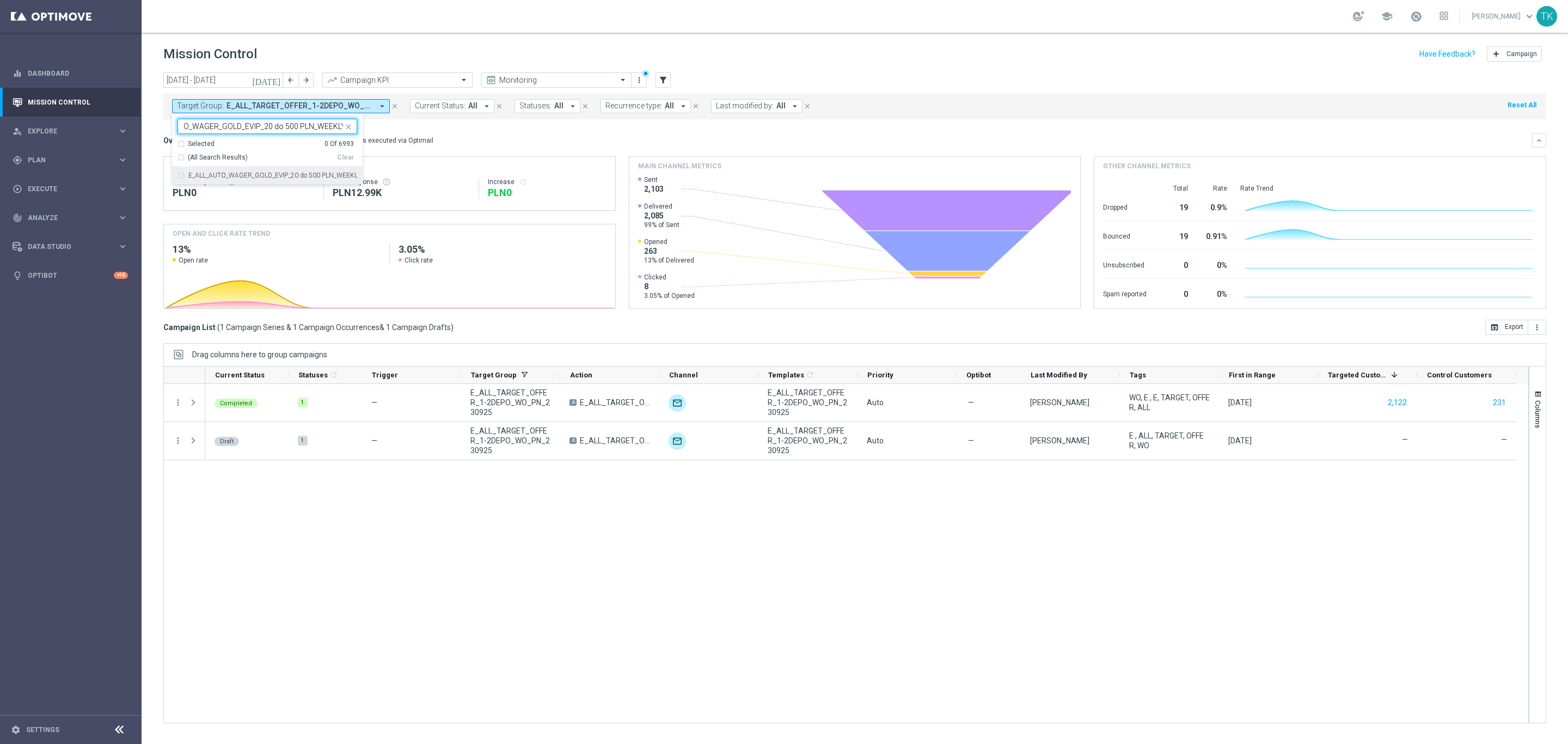
click at [216, 179] on div "E_ALL_AUTO_WAGER_GOLD_EVIP_20 do 500 PLN_WEEKLY" at bounding box center [267, 175] width 179 height 17
type input "E_ALL_AUTO_WAGER_GOLD_EVIP_20 do 500 PLN_WEEKLY"
click at [156, 146] on div "[DATE] [DATE] - [DATE] arrow_back arrow_forward Campaign KPI trending_up Monito…" at bounding box center [854, 403] width 1427 height 661
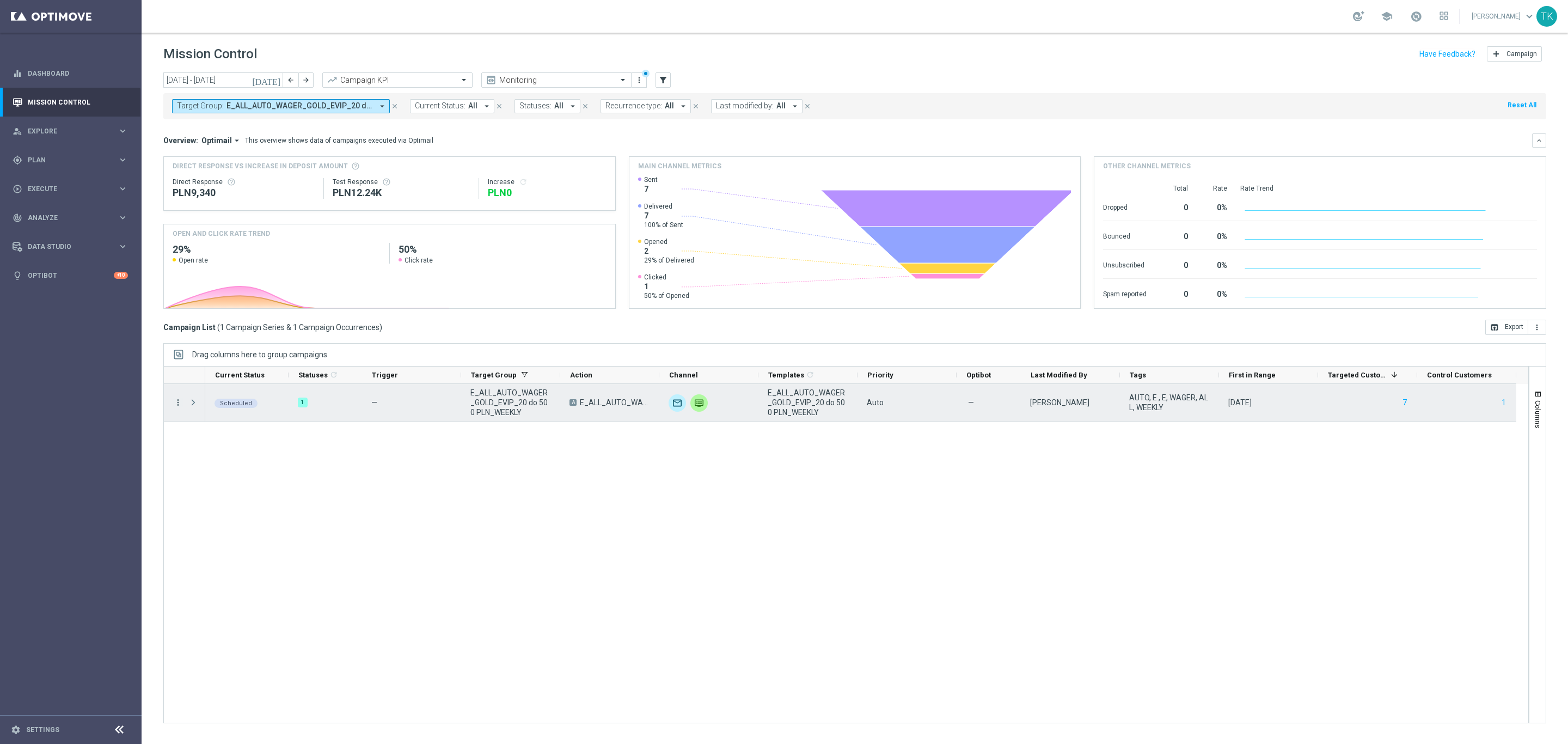
click at [176, 405] on icon "more_vert" at bounding box center [178, 402] width 10 height 10
click at [224, 425] on span "Campaign Metrics" at bounding box center [228, 425] width 57 height 7
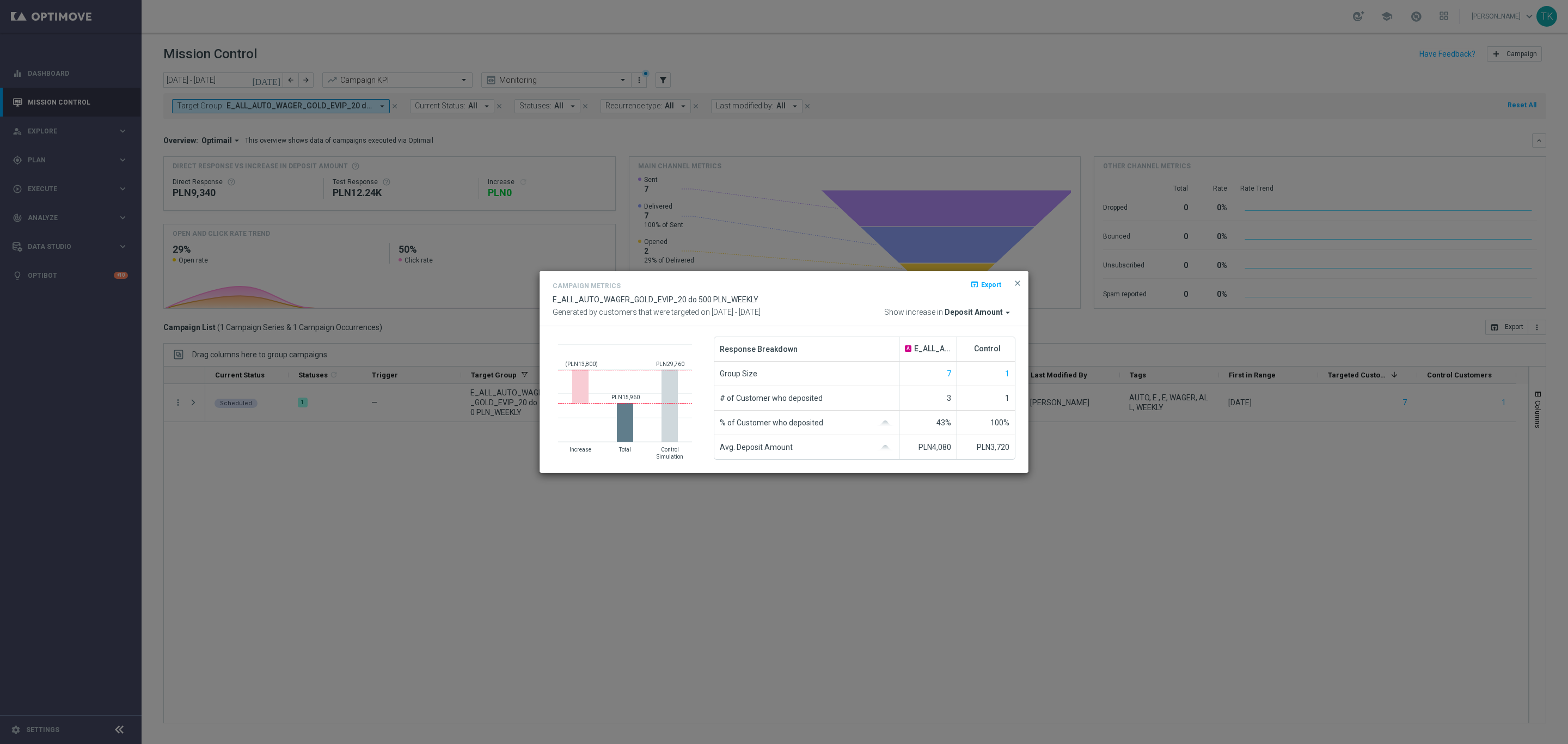
click at [1015, 277] on button "close" at bounding box center [1017, 283] width 11 height 13
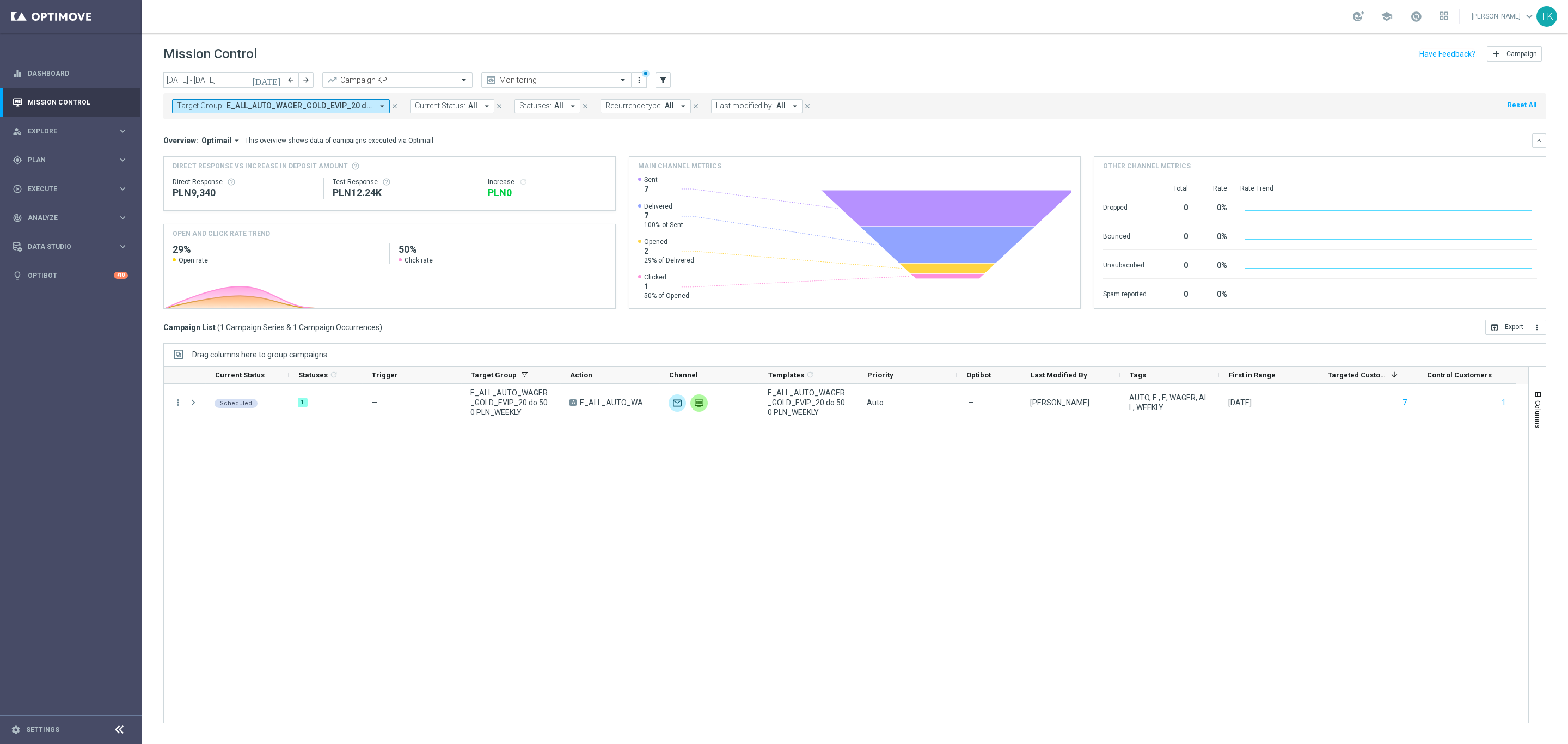
click at [334, 108] on span "E_ALL_AUTO_WAGER_GOLD_EVIP_20 do 500 PLN_WEEKLY" at bounding box center [299, 106] width 147 height 9
click at [0, 0] on div "Clear" at bounding box center [0, 0] width 0 height 0
click at [193, 127] on input "text" at bounding box center [263, 126] width 159 height 9
paste input "E_ALL_AUTO_WAGER_SILVER_EVIP_20 do 250 PLN_WEEKLY"
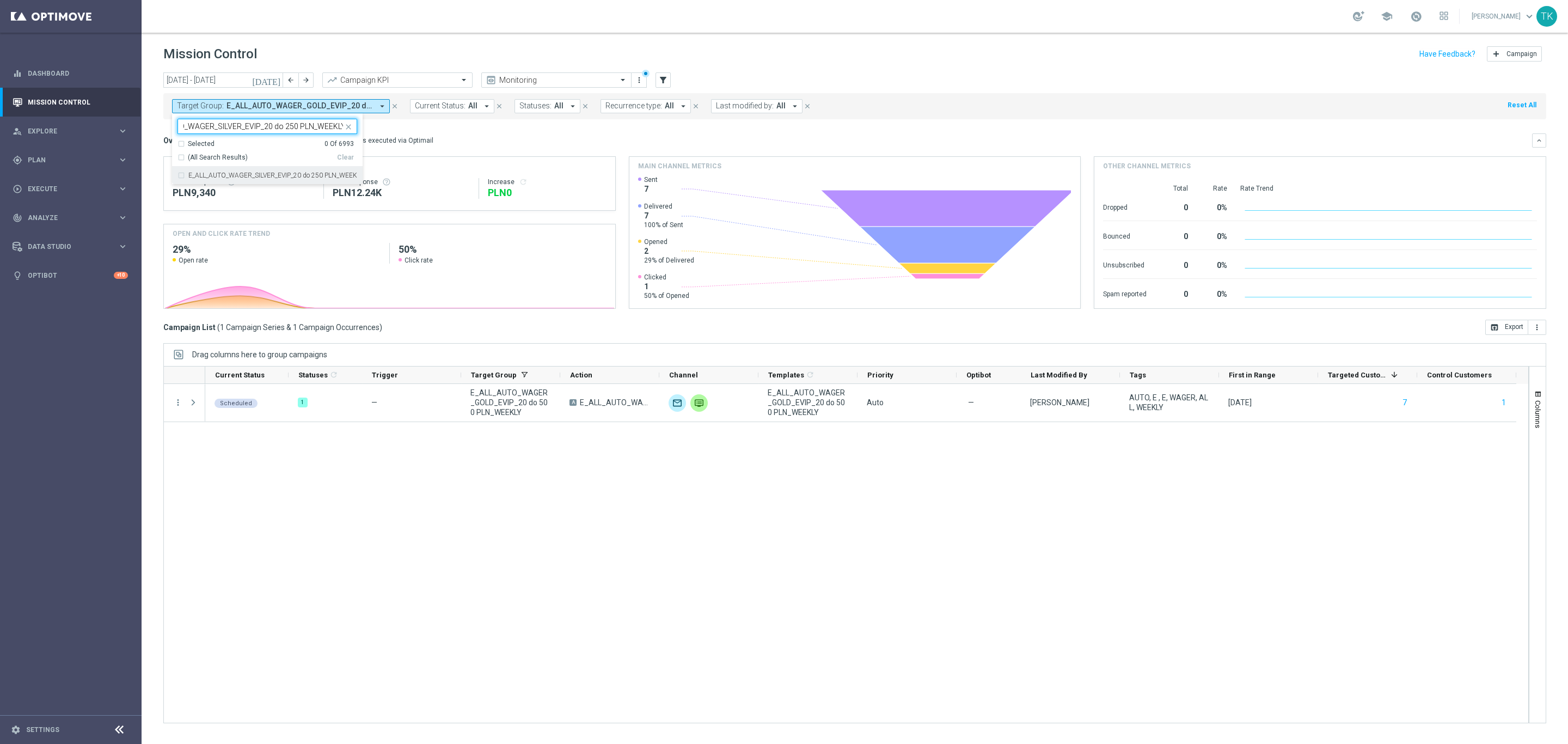
click at [214, 177] on label "E_ALL_AUTO_WAGER_SILVER_EVIP_20 do 250 PLN_WEEKLY" at bounding box center [272, 175] width 169 height 7
type input "E_ALL_AUTO_WAGER_SILVER_EVIP_20 do 250 PLN_WEEKLY"
click at [154, 135] on div "[DATE] [DATE] - [DATE] arrow_back arrow_forward Campaign KPI trending_up Monito…" at bounding box center [854, 403] width 1427 height 661
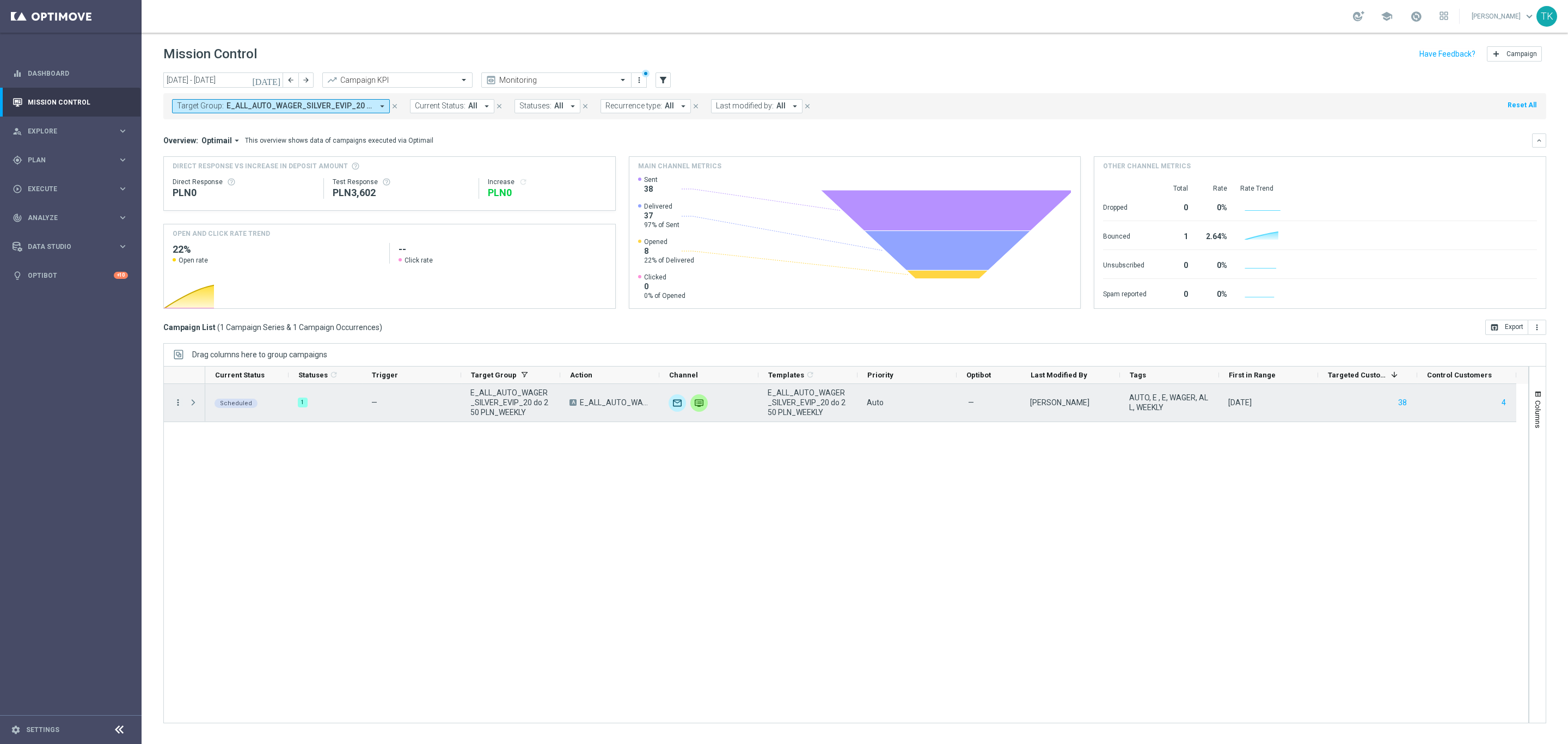
click at [177, 405] on icon "more_vert" at bounding box center [178, 402] width 10 height 10
click at [237, 430] on div "show_chart Campaign Metrics" at bounding box center [245, 426] width 123 height 15
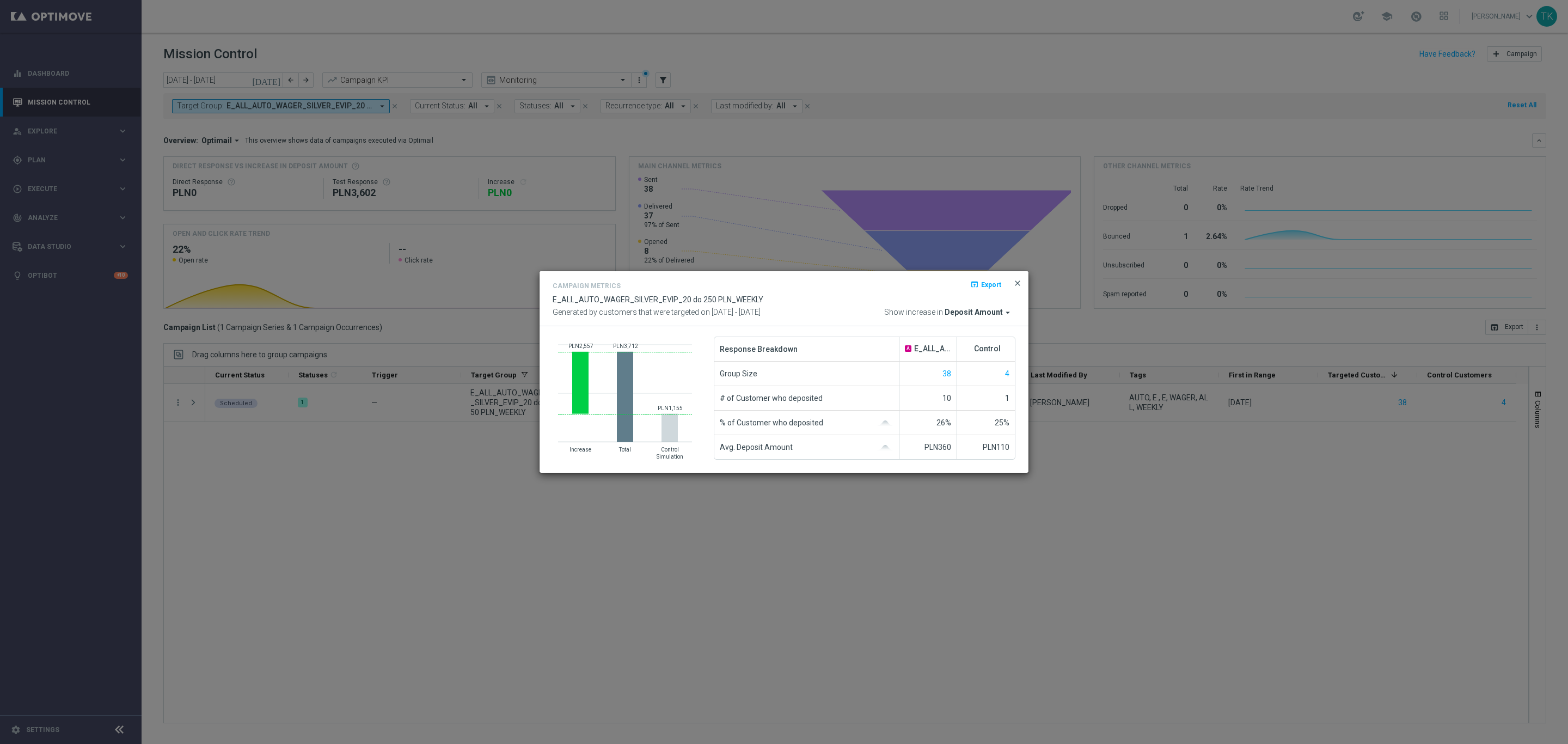
click at [1020, 284] on span "close" at bounding box center [1018, 283] width 9 height 9
